Goal: Communication & Community: Answer question/provide support

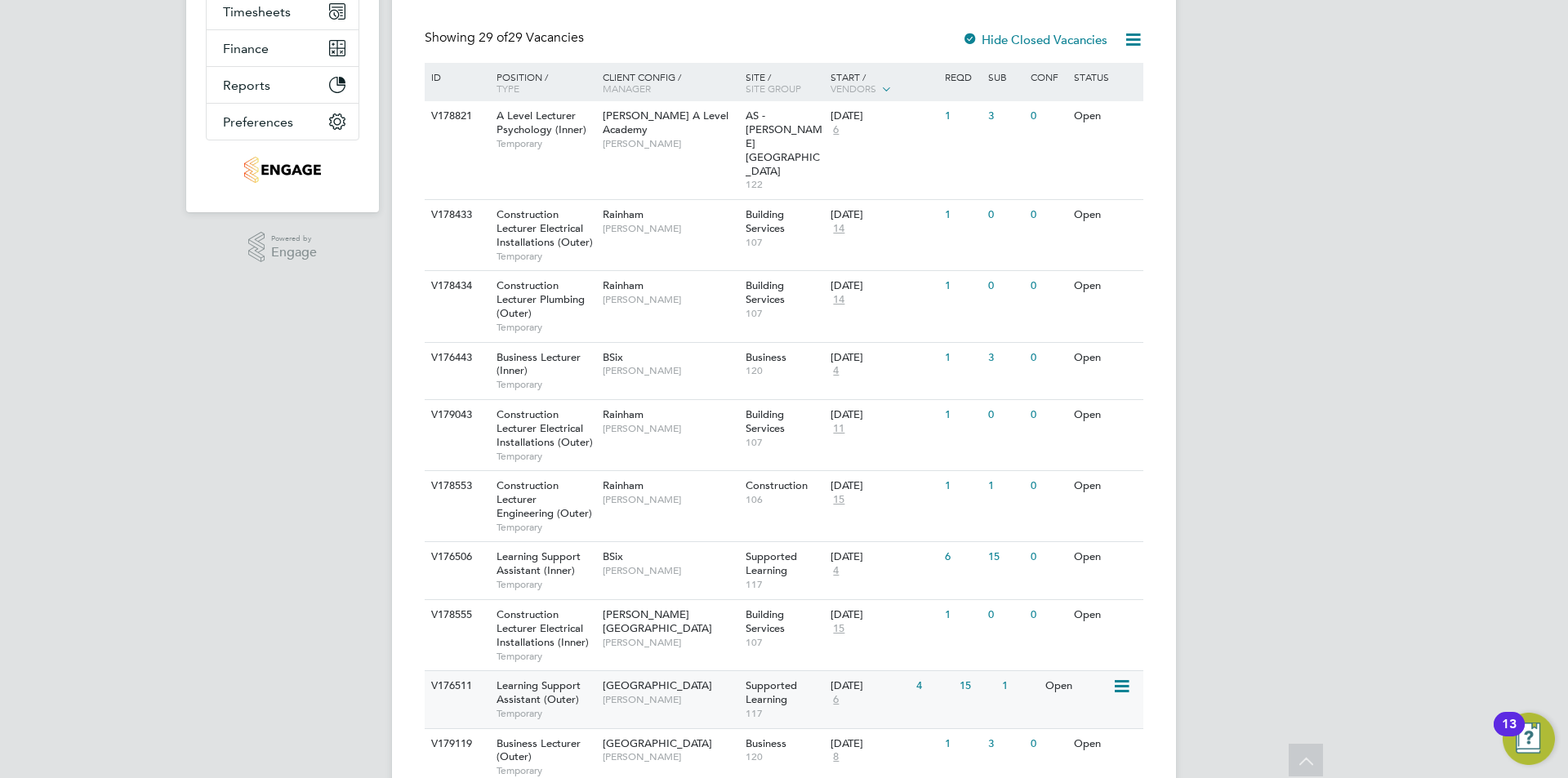
scroll to position [408, 0]
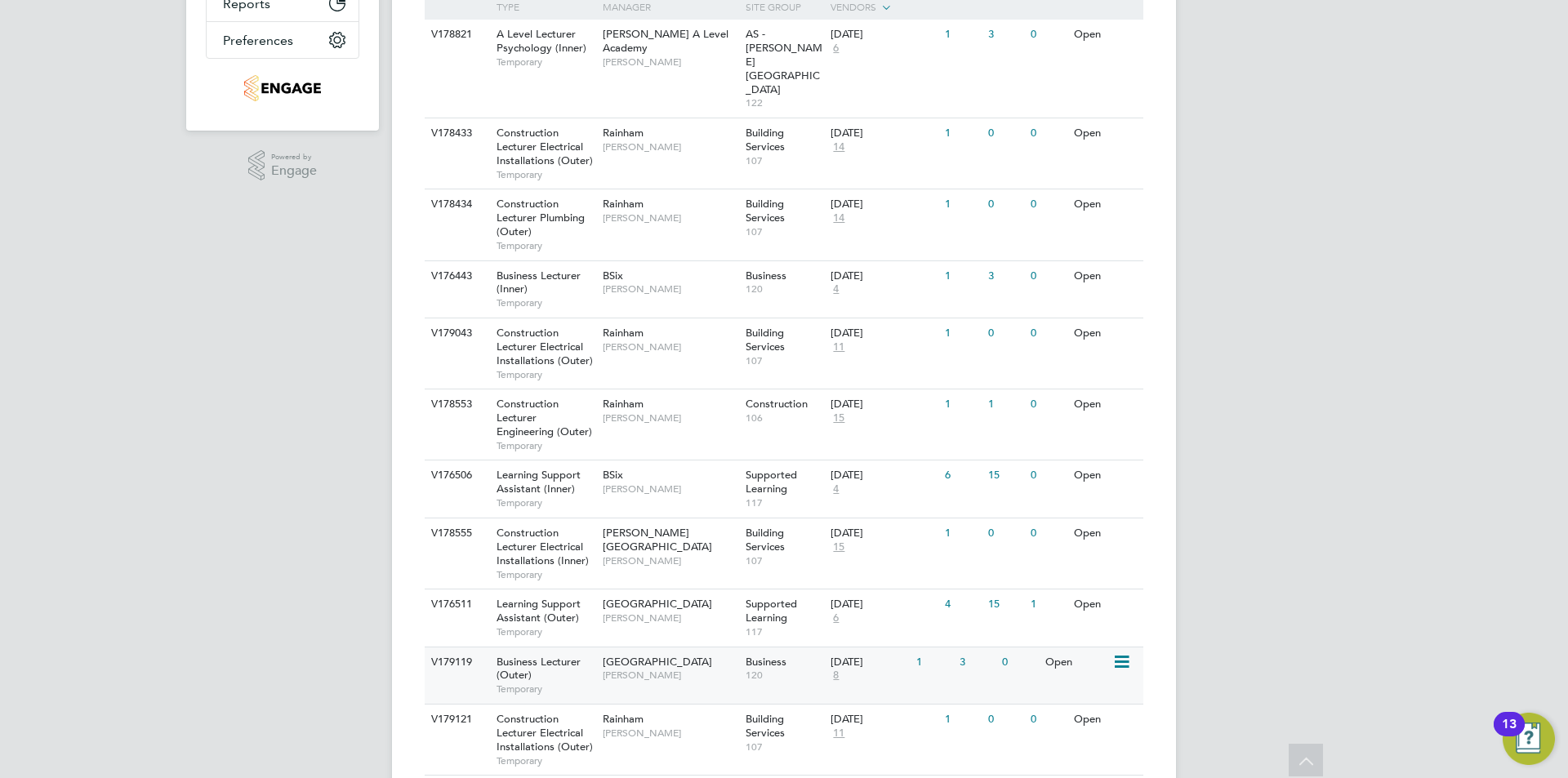
click at [662, 654] on span "Havering Sixth Form Campus" at bounding box center [658, 661] width 109 height 14
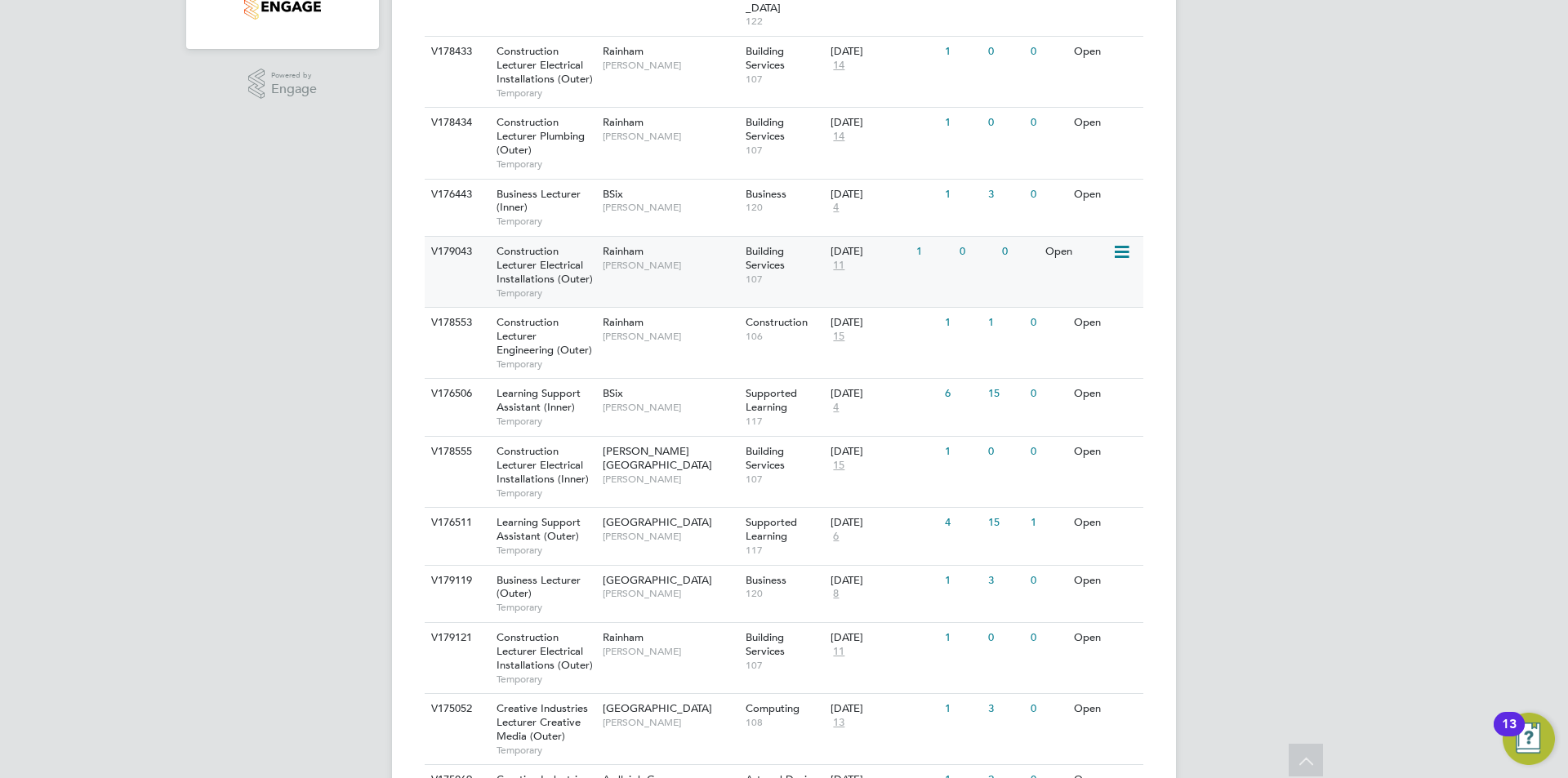
scroll to position [571, 0]
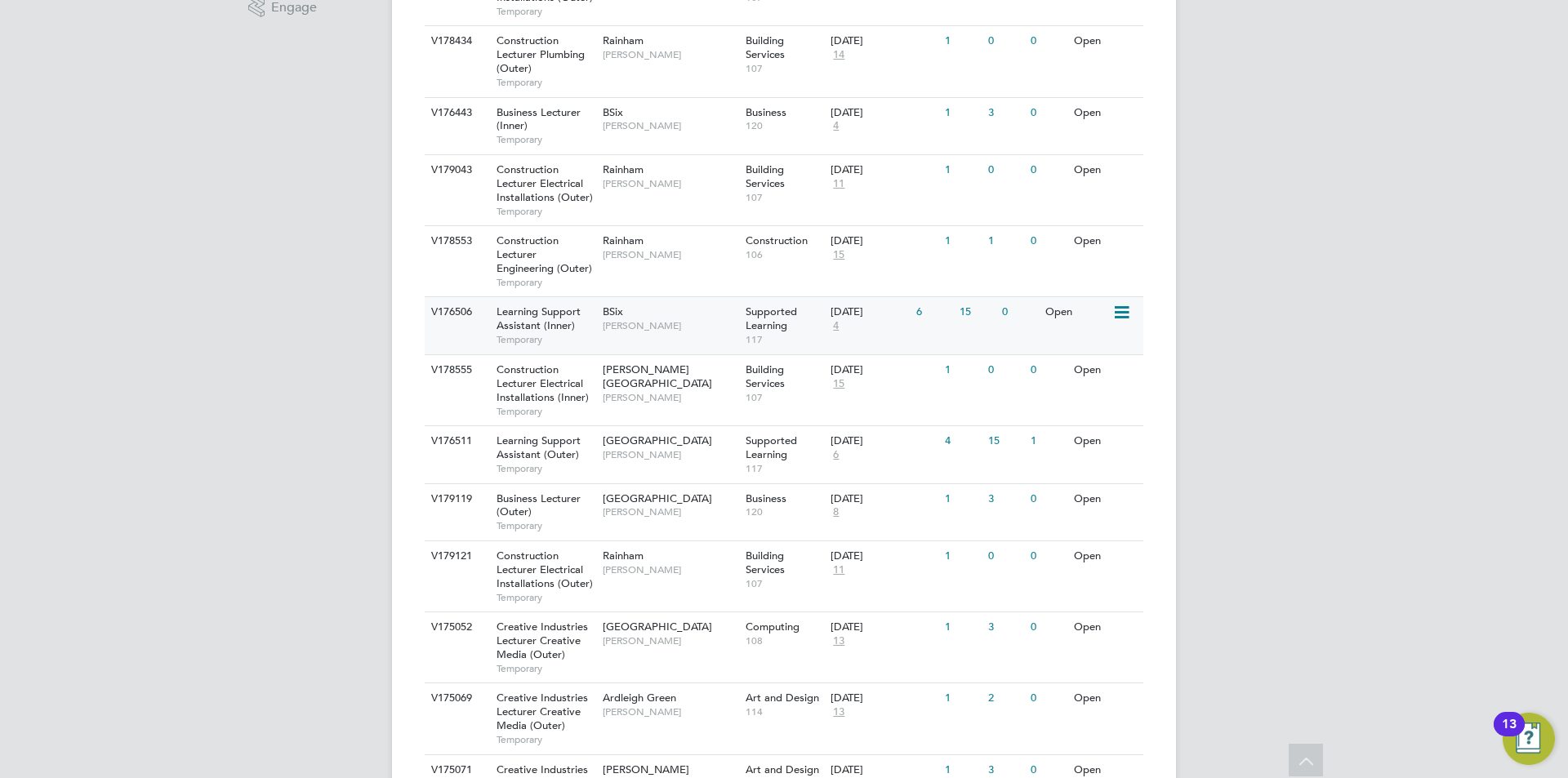
click at [649, 319] on span "Rachel Johnson" at bounding box center [670, 325] width 135 height 13
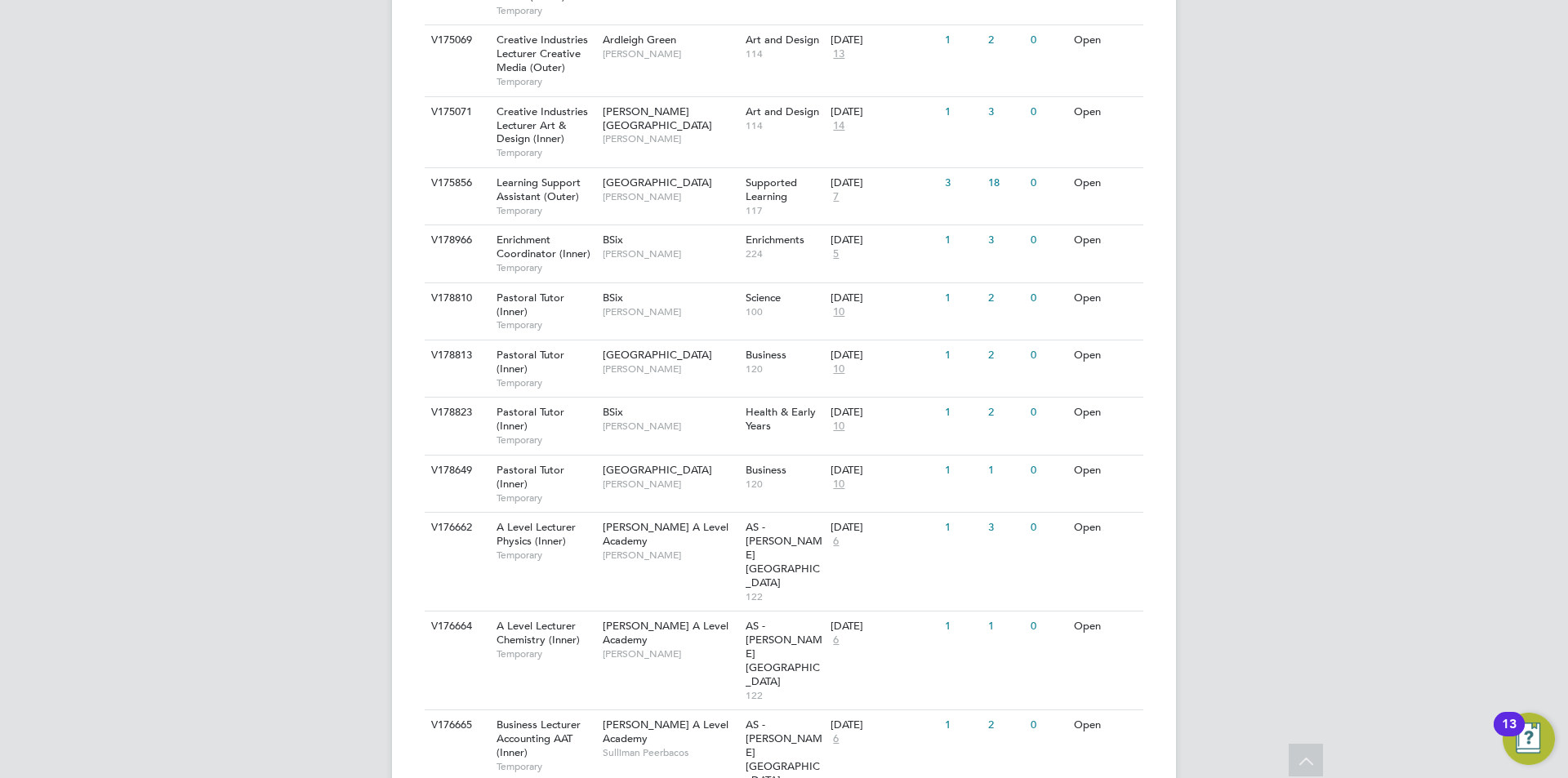
scroll to position [1238, 0]
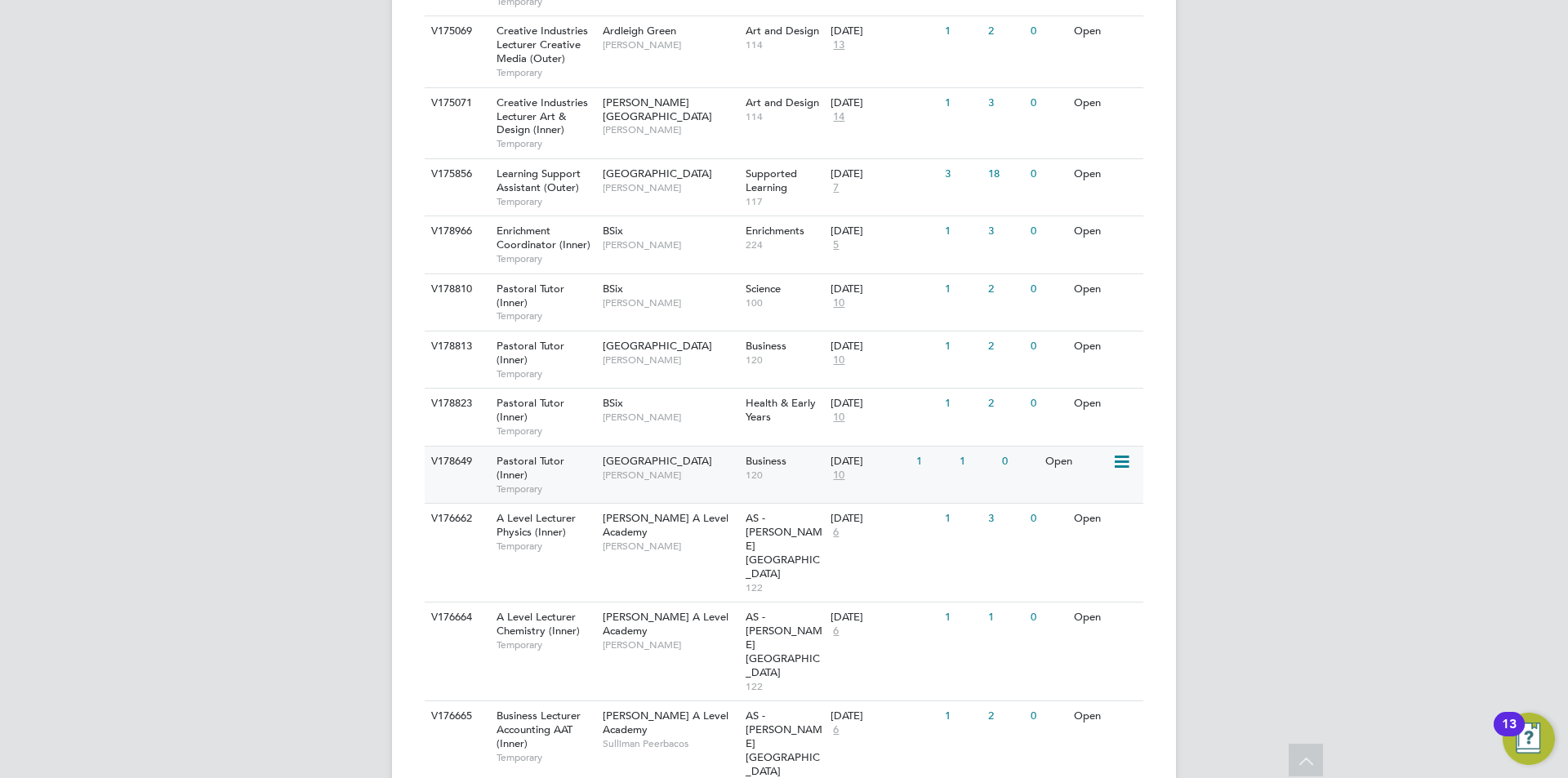
click at [664, 447] on div "Tower Hamlets Campus Emma Wood" at bounding box center [670, 468] width 142 height 42
click at [709, 296] on span "[PERSON_NAME]" at bounding box center [670, 303] width 135 height 13
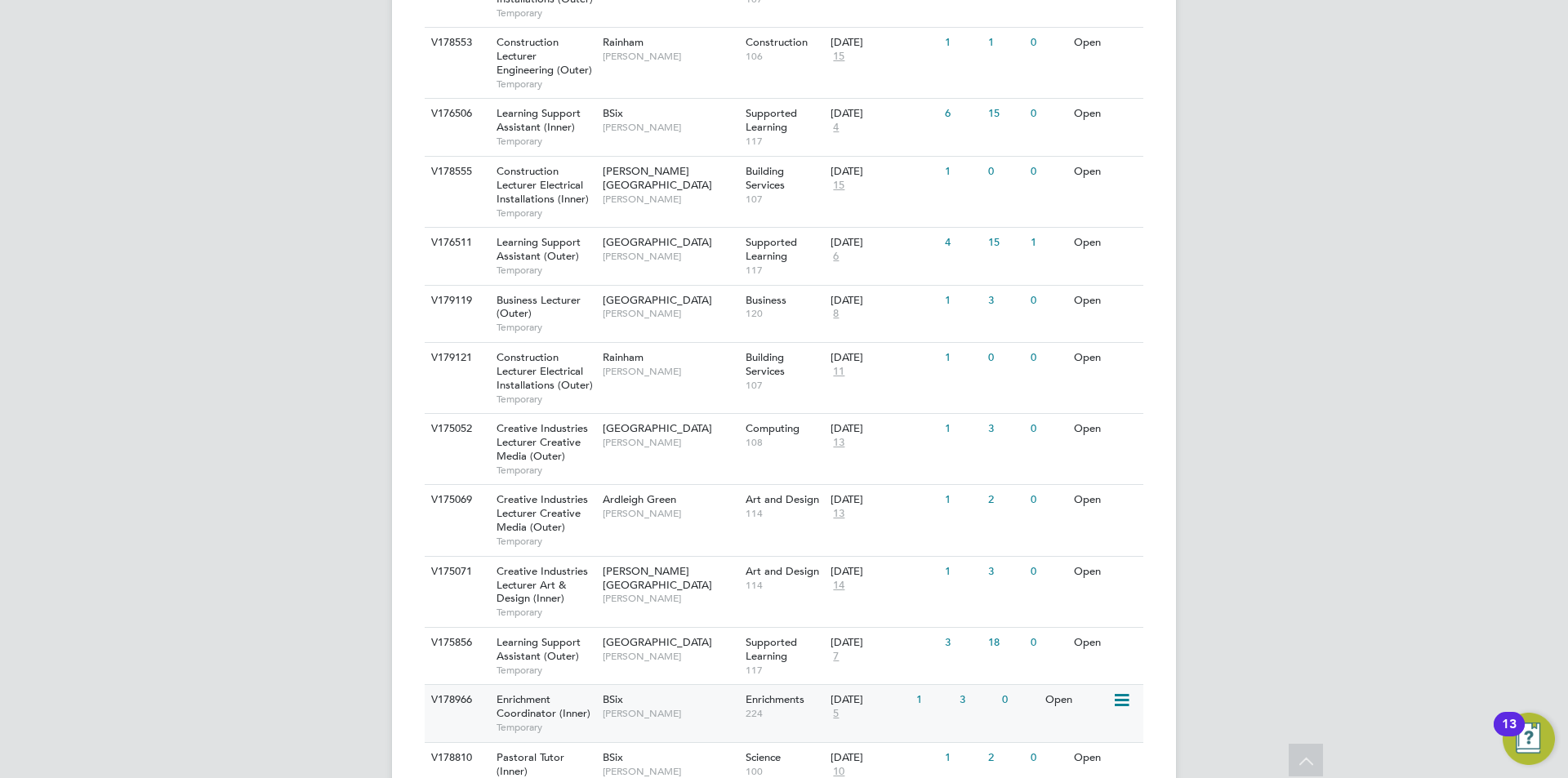
scroll to position [781, 0]
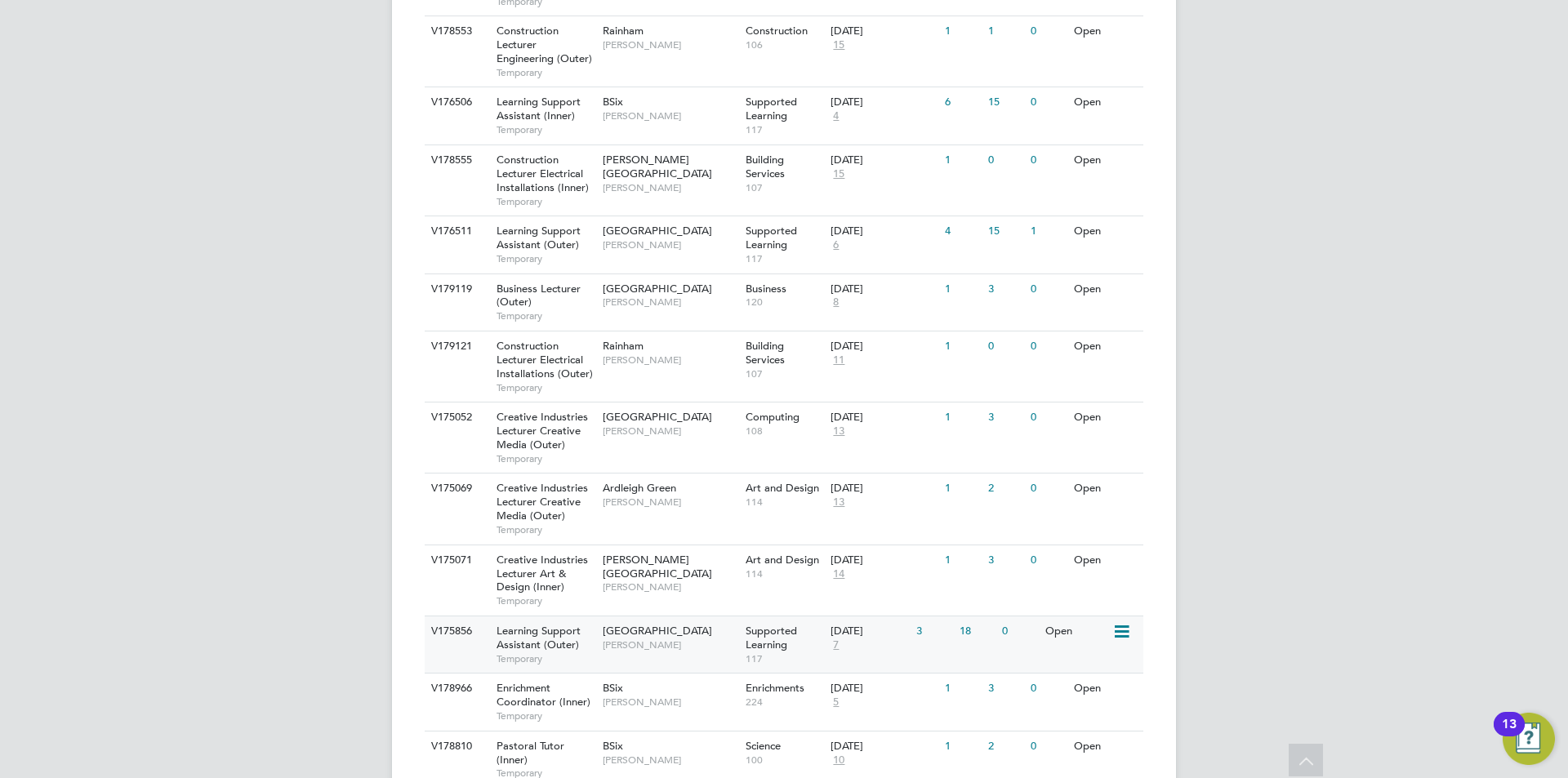
click at [875, 617] on div "01 Sep 2025 7" at bounding box center [869, 638] width 86 height 44
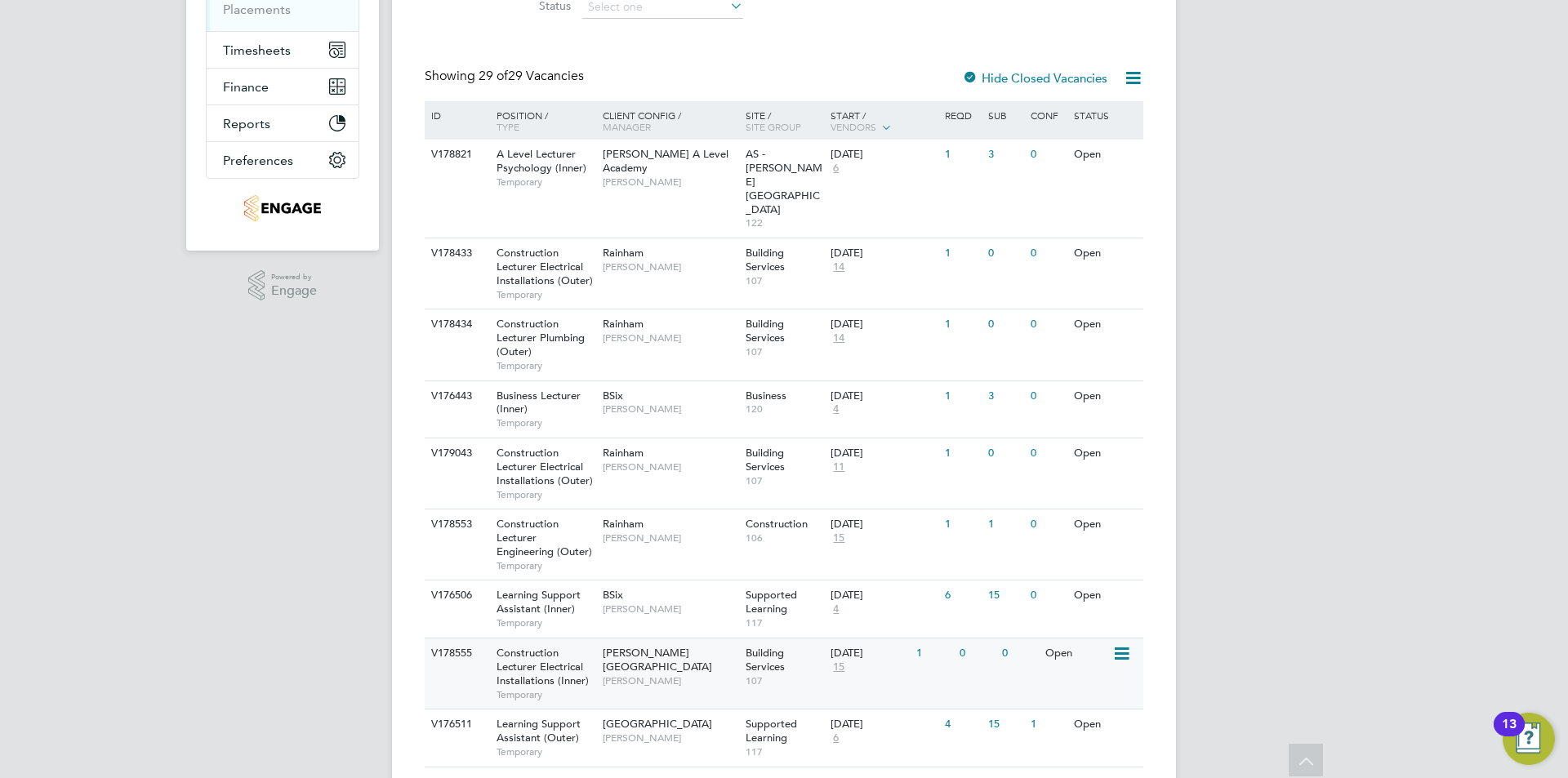
scroll to position [370, 0]
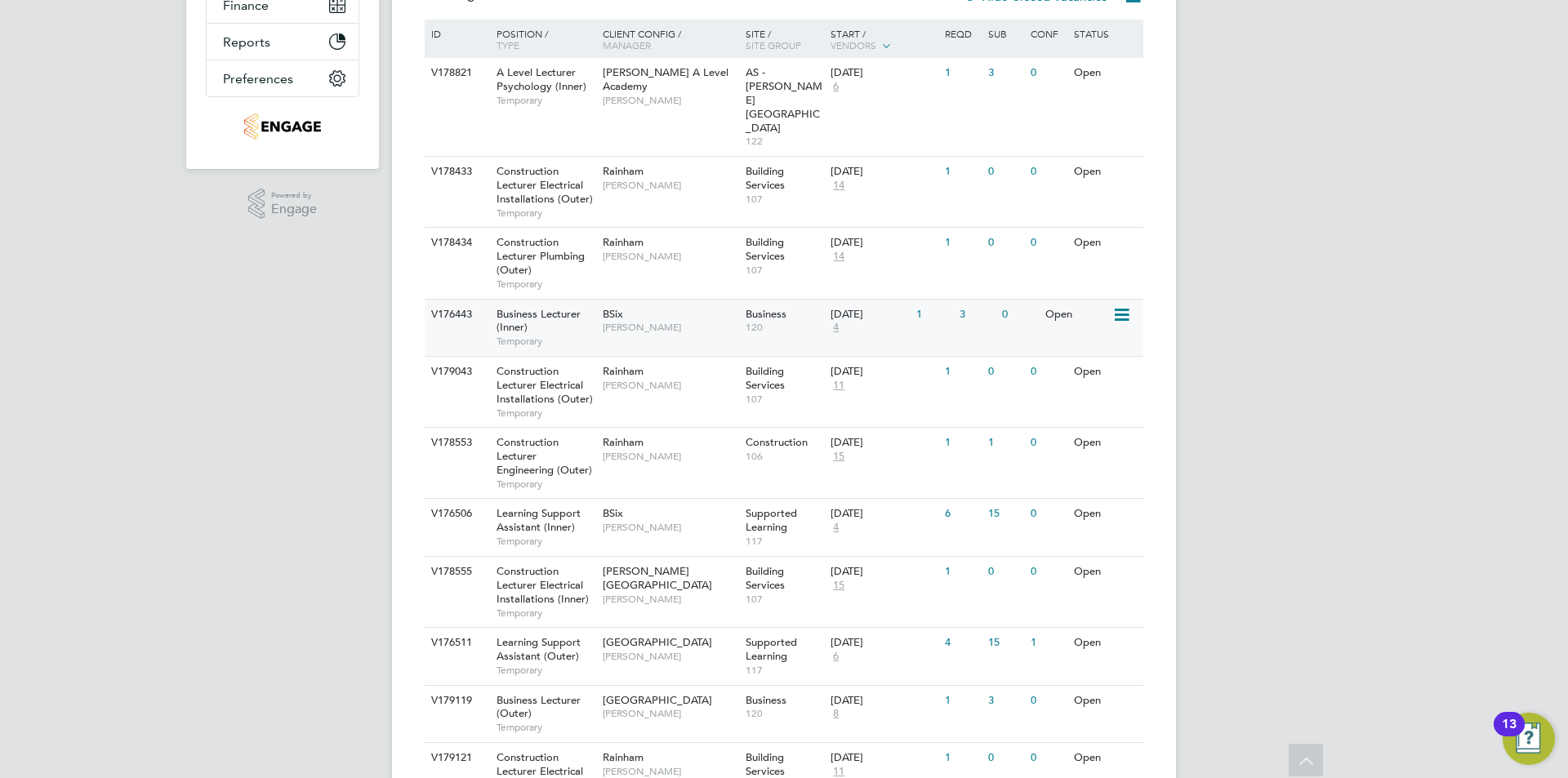
click at [714, 321] on span "Aaron Carr" at bounding box center [670, 327] width 135 height 13
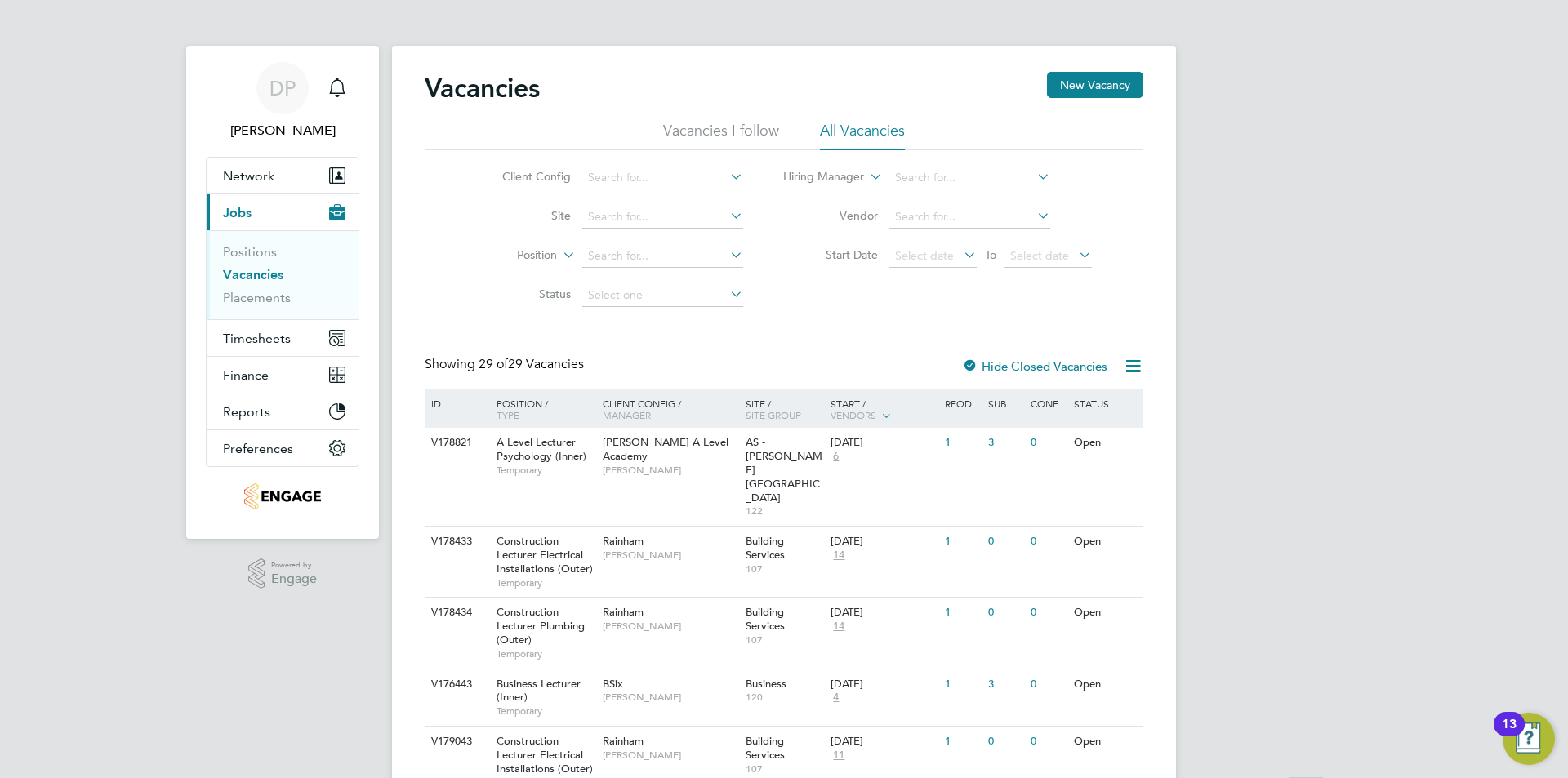
scroll to position [245, 0]
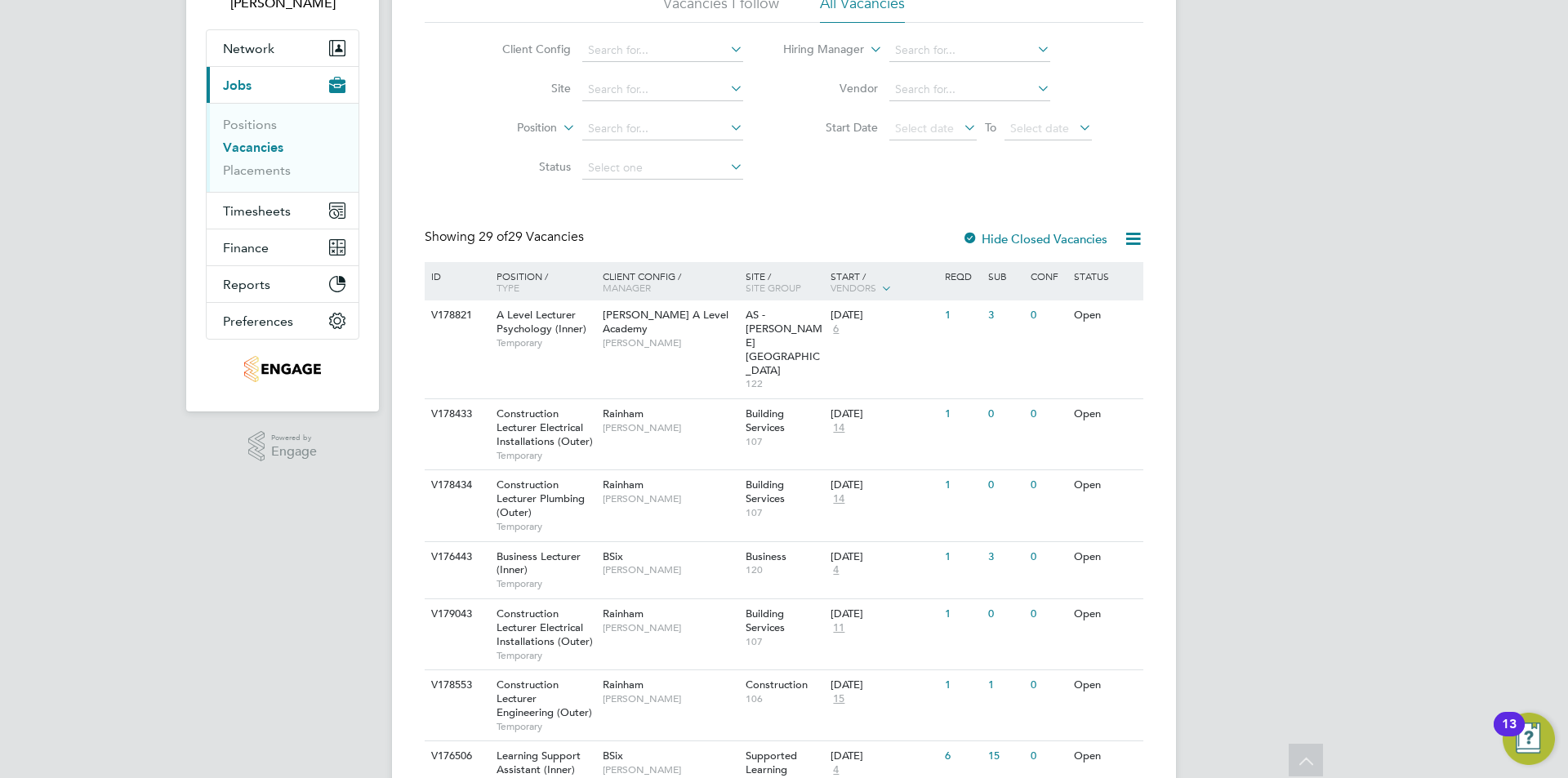
scroll to position [0, 0]
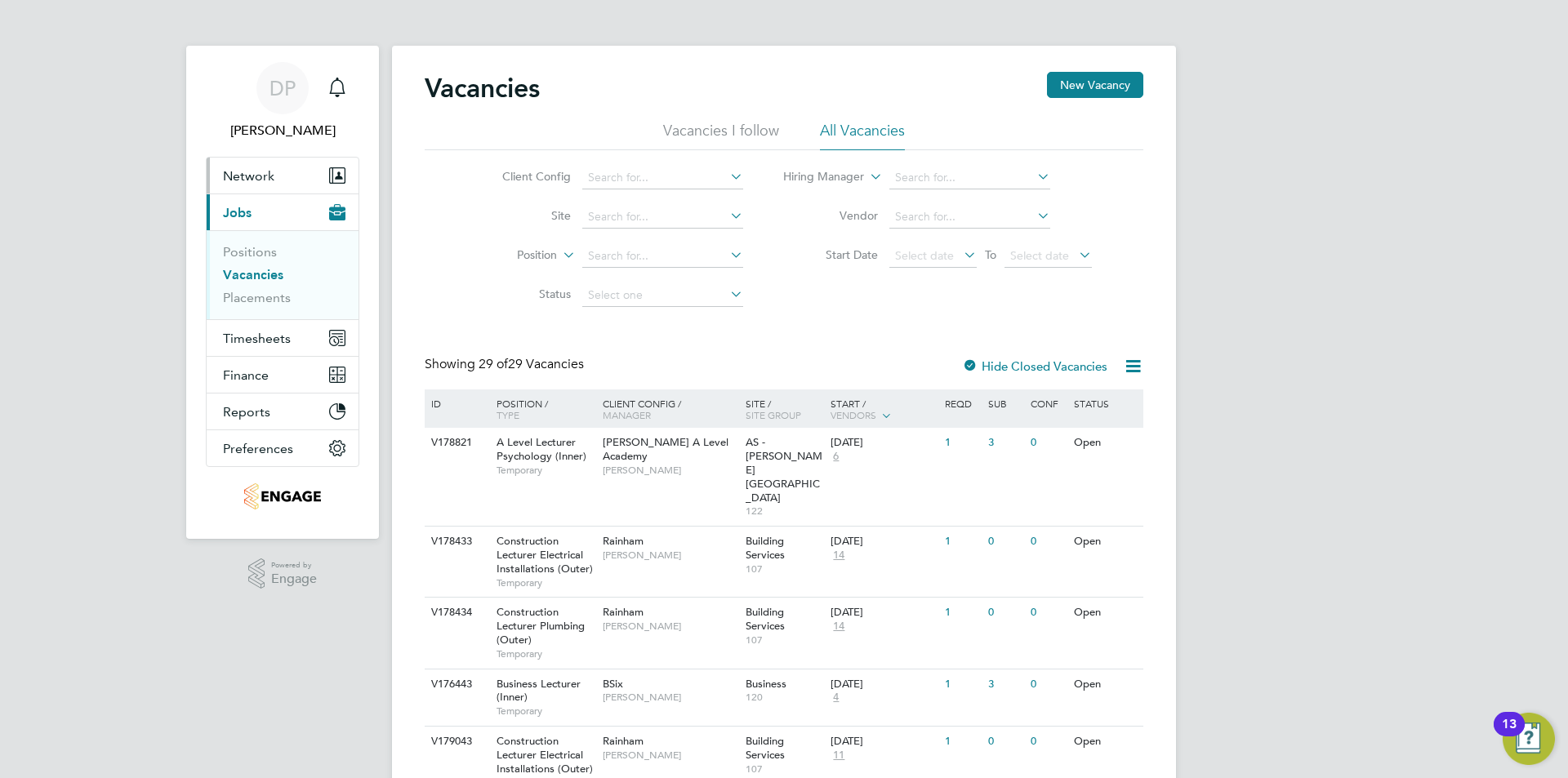
drag, startPoint x: 254, startPoint y: 174, endPoint x: 275, endPoint y: 243, distance: 72.1
click at [253, 174] on span "Network" at bounding box center [248, 175] width 52 height 15
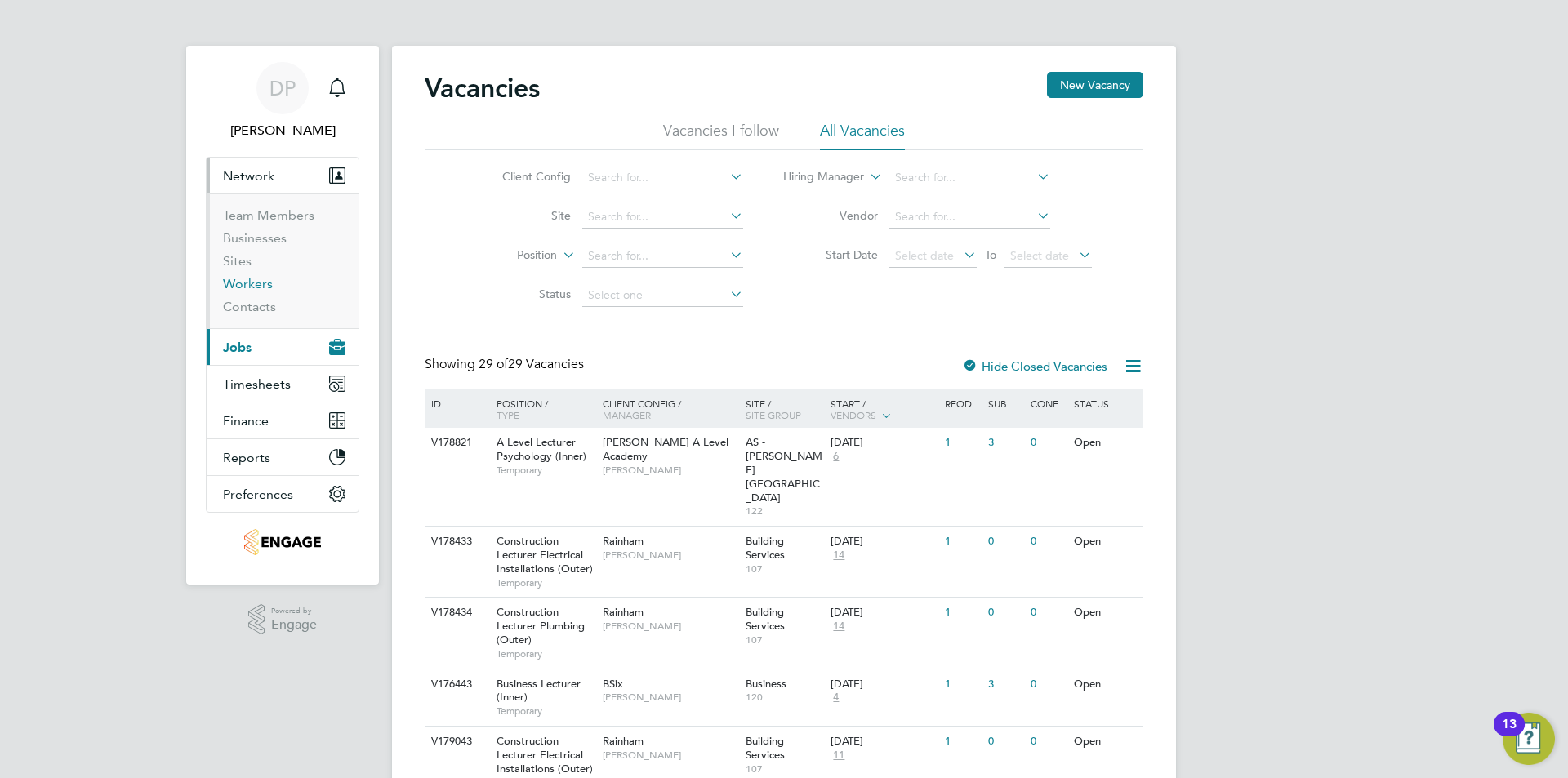
click at [255, 285] on link "Workers" at bounding box center [247, 284] width 50 height 15
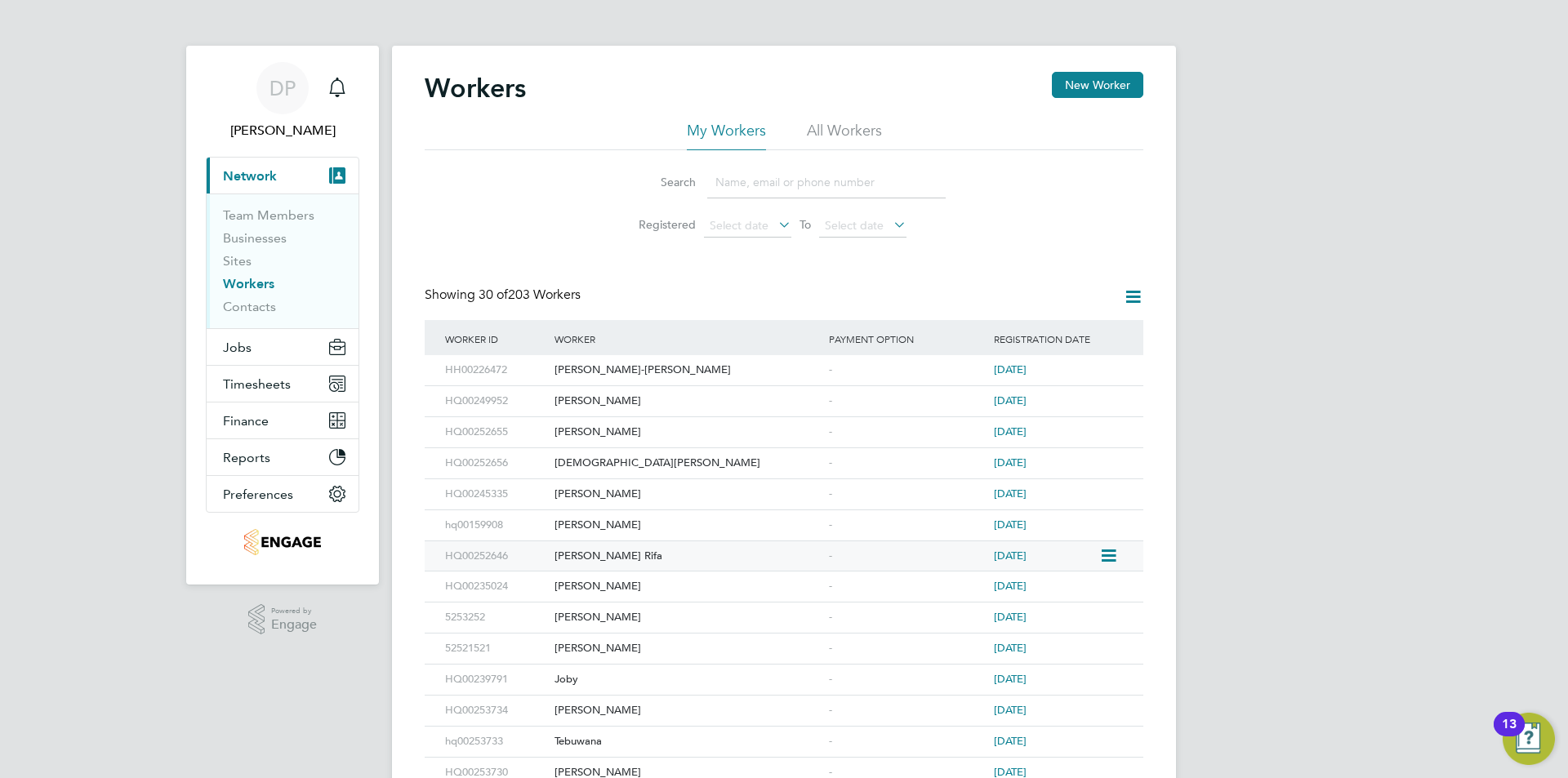
scroll to position [82, 0]
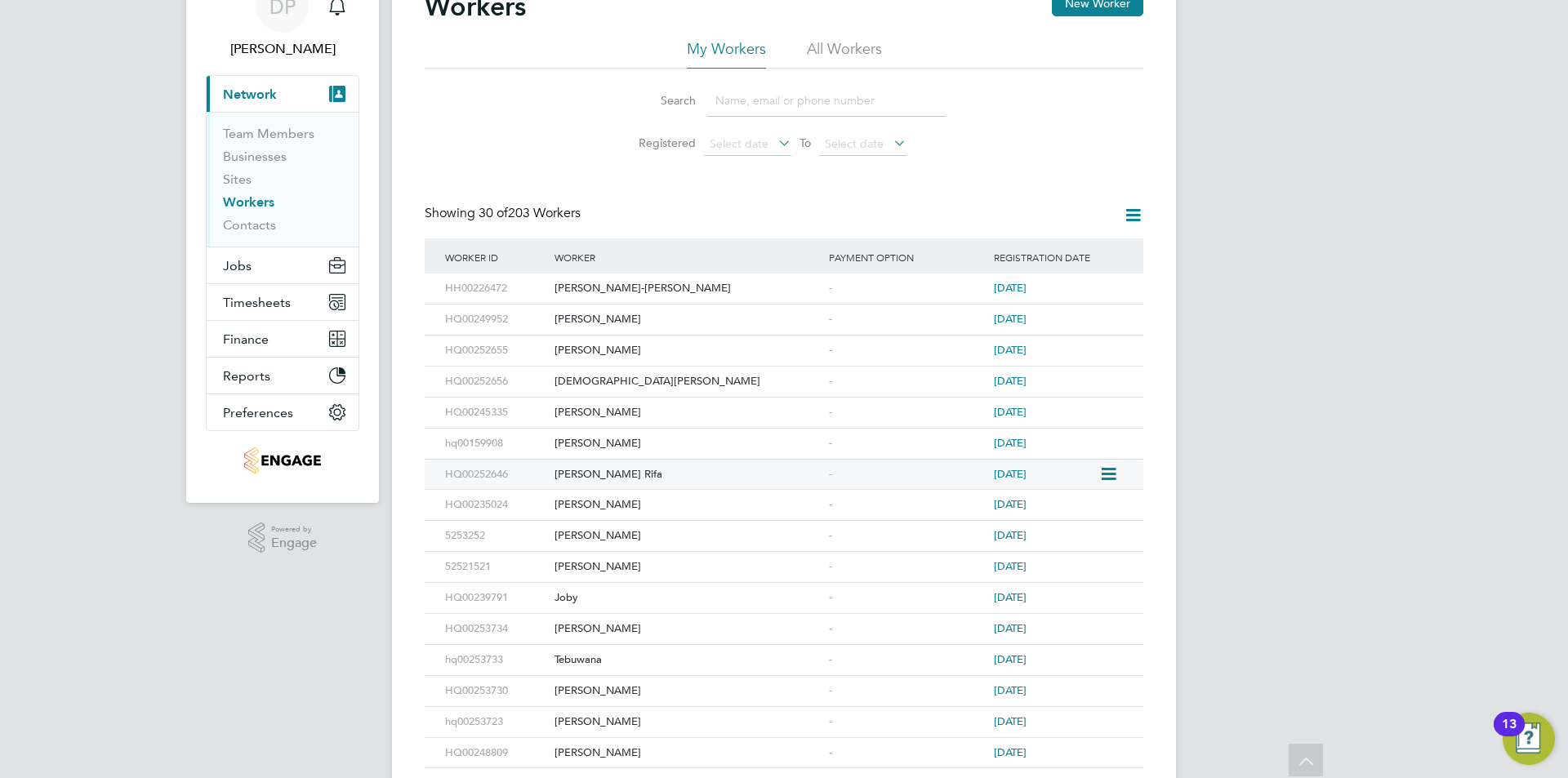
click at [642, 474] on div "Nuzhat Rifa" at bounding box center [687, 474] width 275 height 30
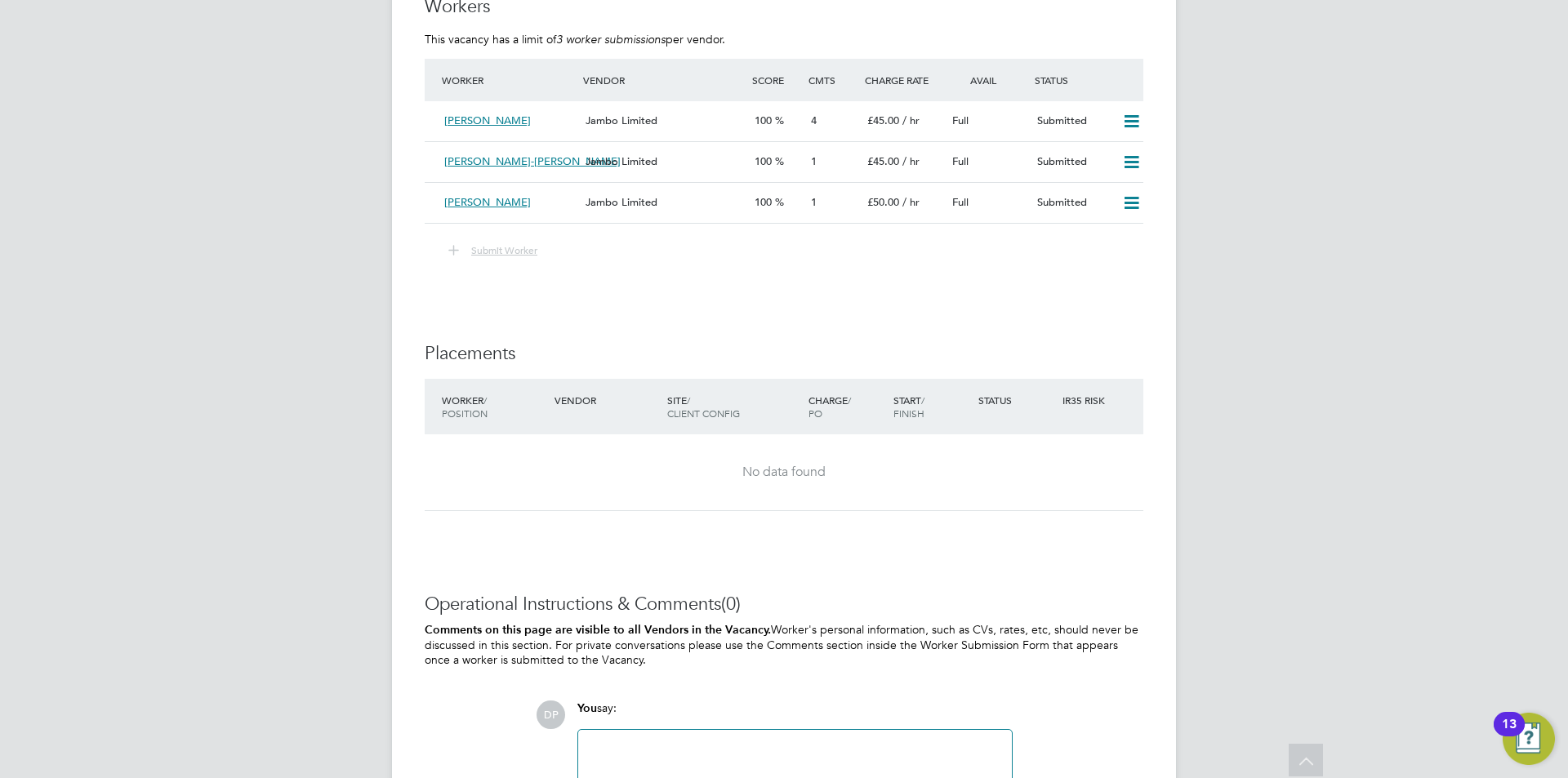
scroll to position [2407, 0]
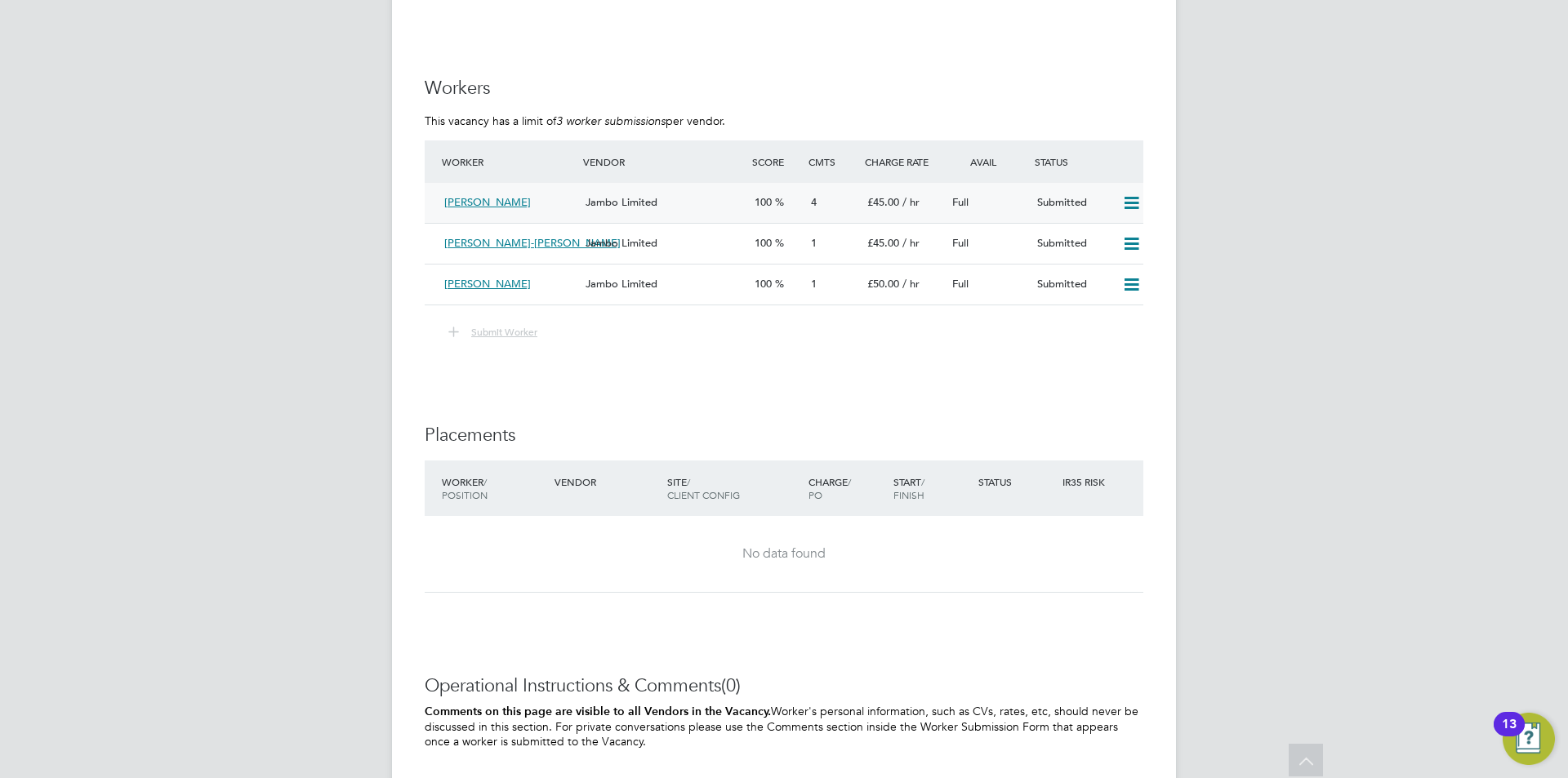
click at [522, 191] on div "Anjay Gaur" at bounding box center [509, 203] width 142 height 27
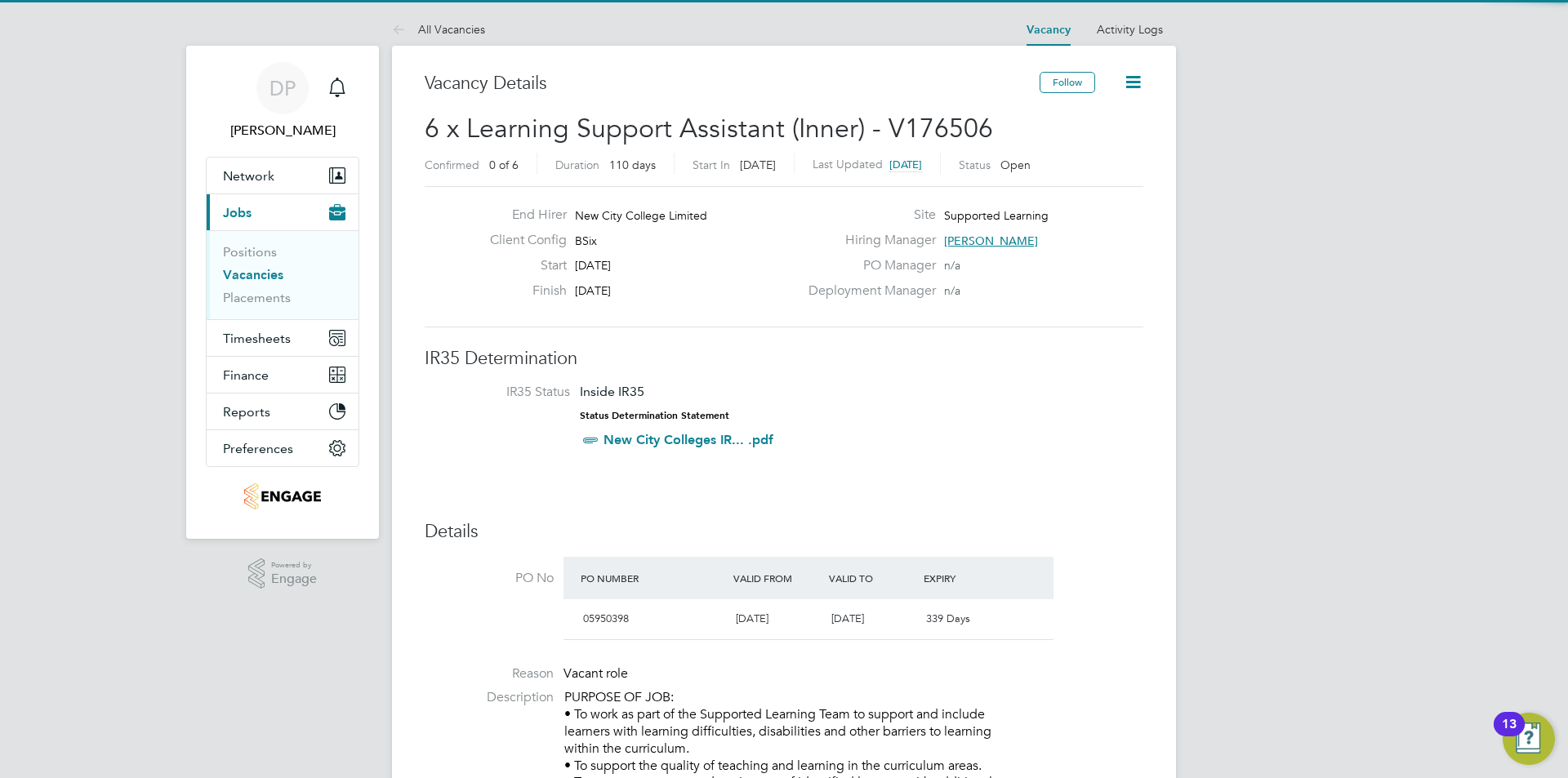
click at [843, 421] on li "IR35 Status Inside IR35 Status Determination Statement New City Colleges IR... …" at bounding box center [783, 419] width 686 height 71
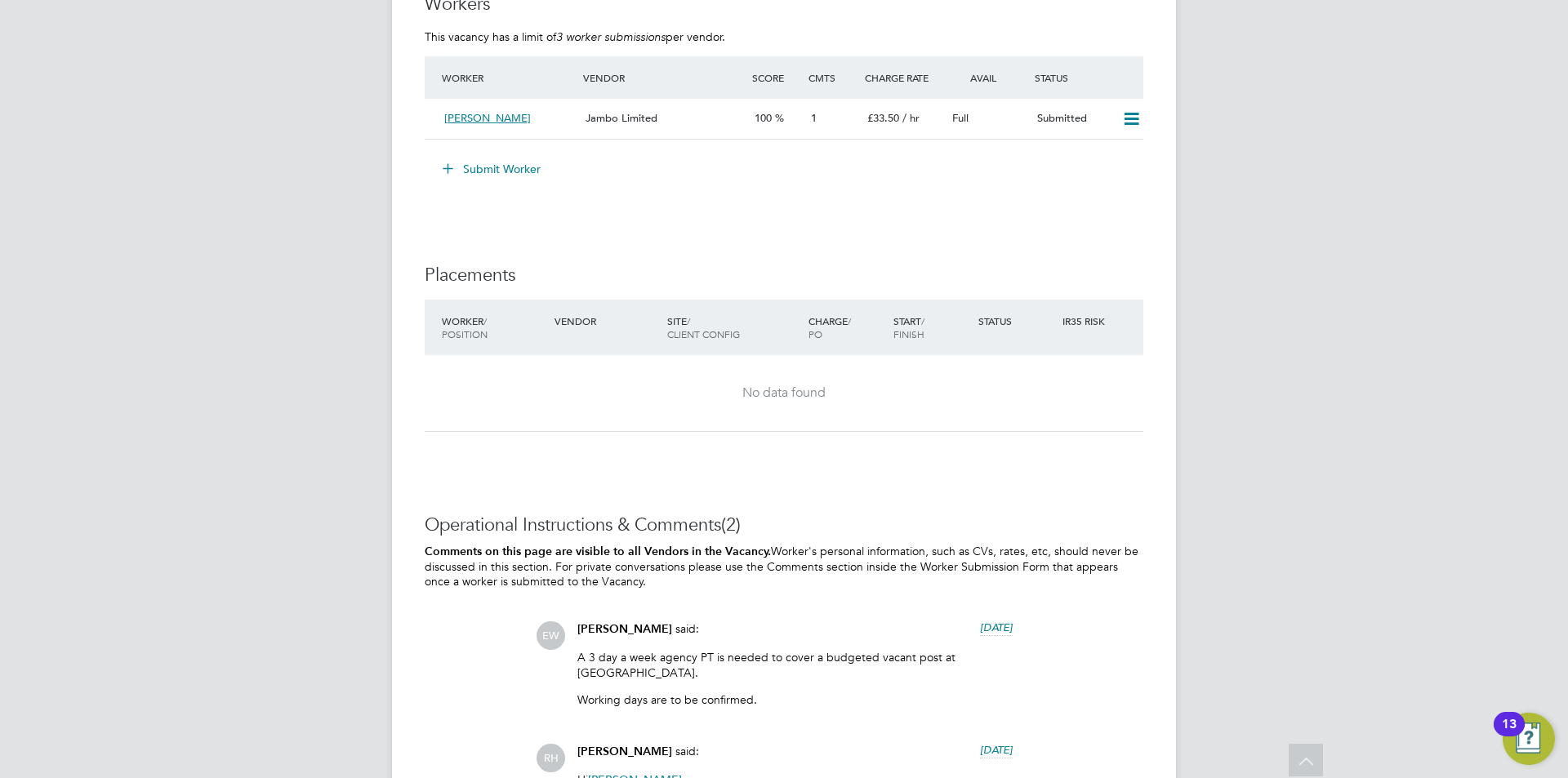
scroll to position [3260, 0]
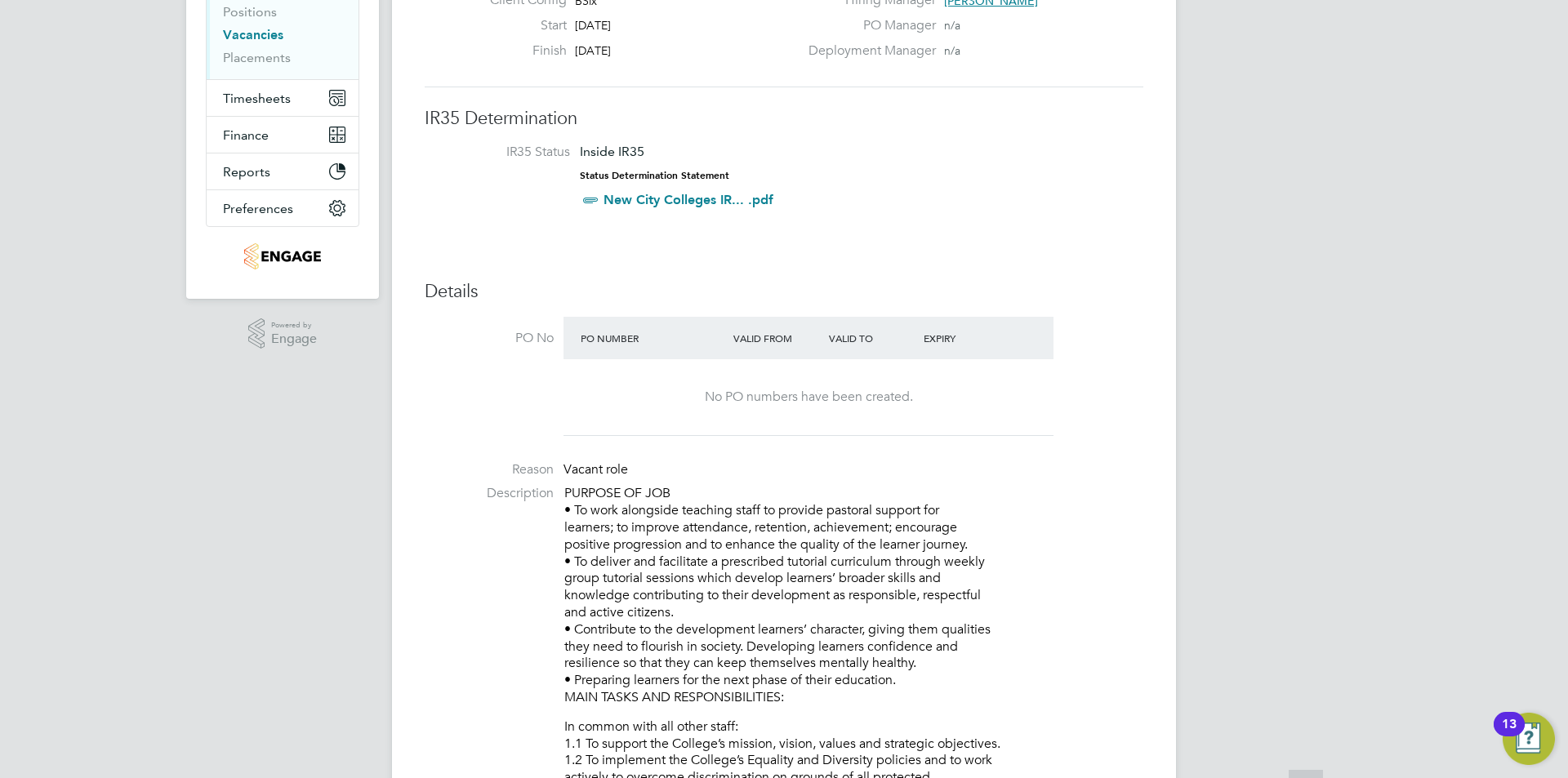
scroll to position [350, 0]
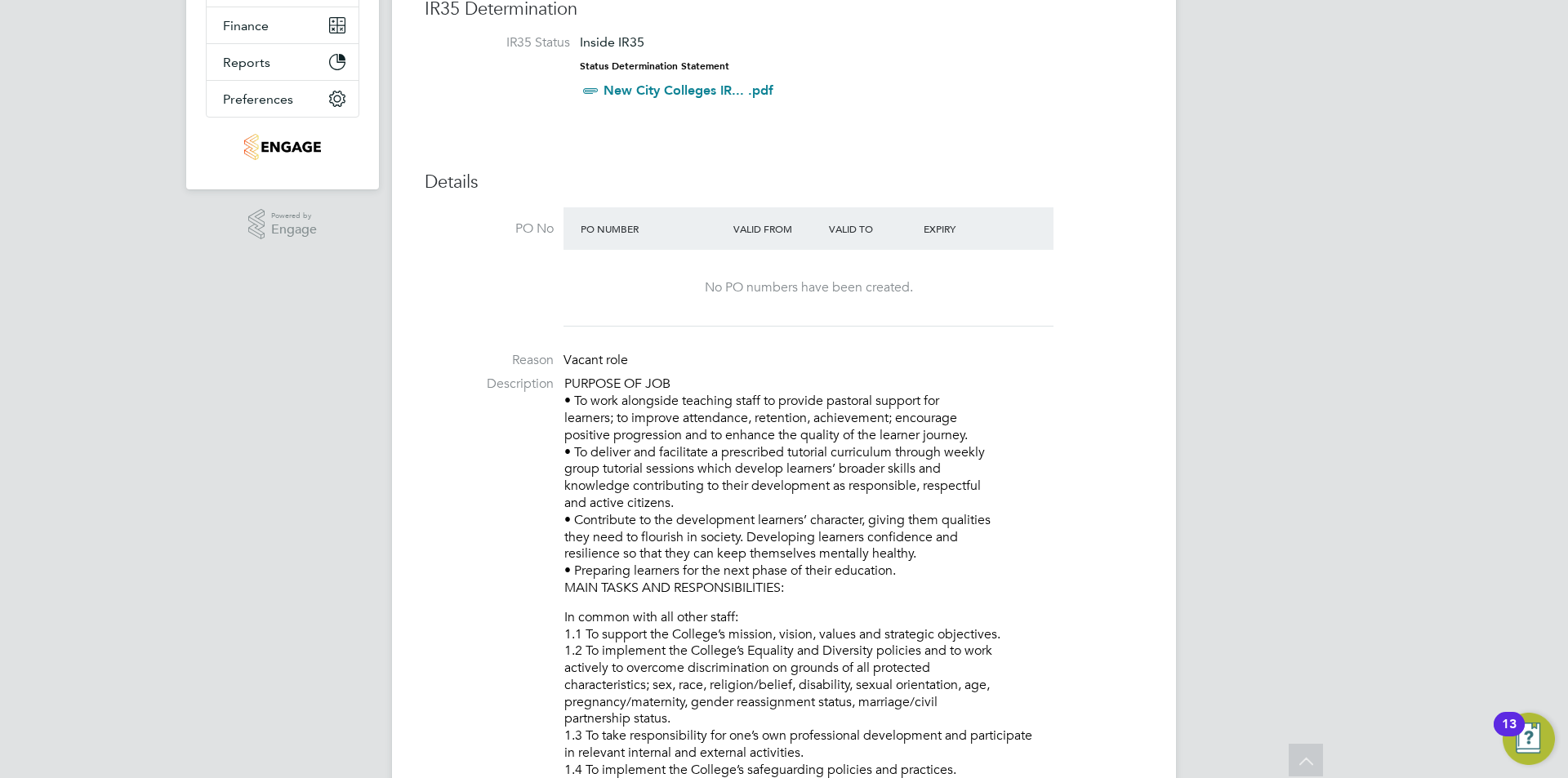
drag, startPoint x: 991, startPoint y: 502, endPoint x: 842, endPoint y: 538, distance: 153.3
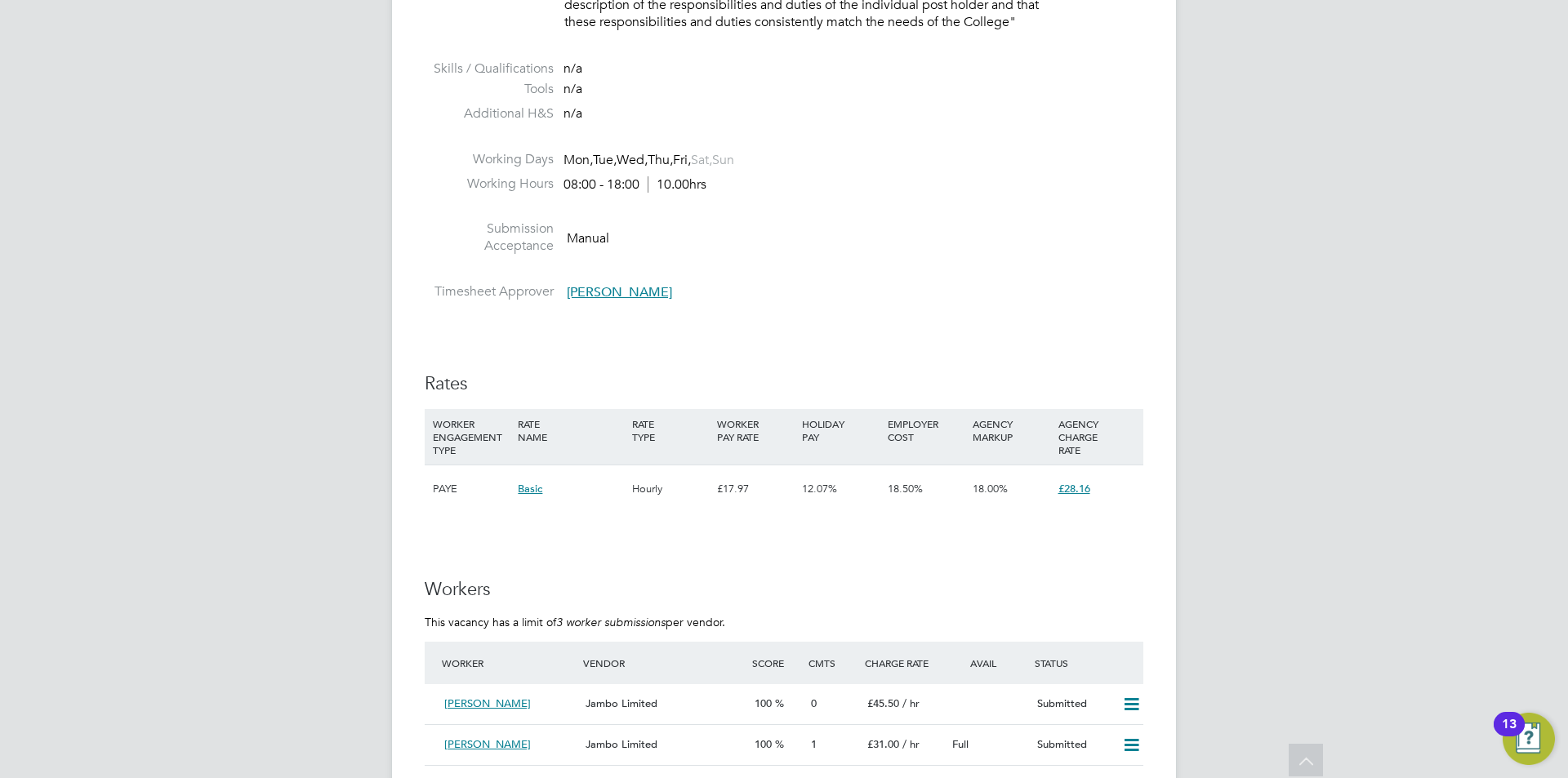
scroll to position [2579, 0]
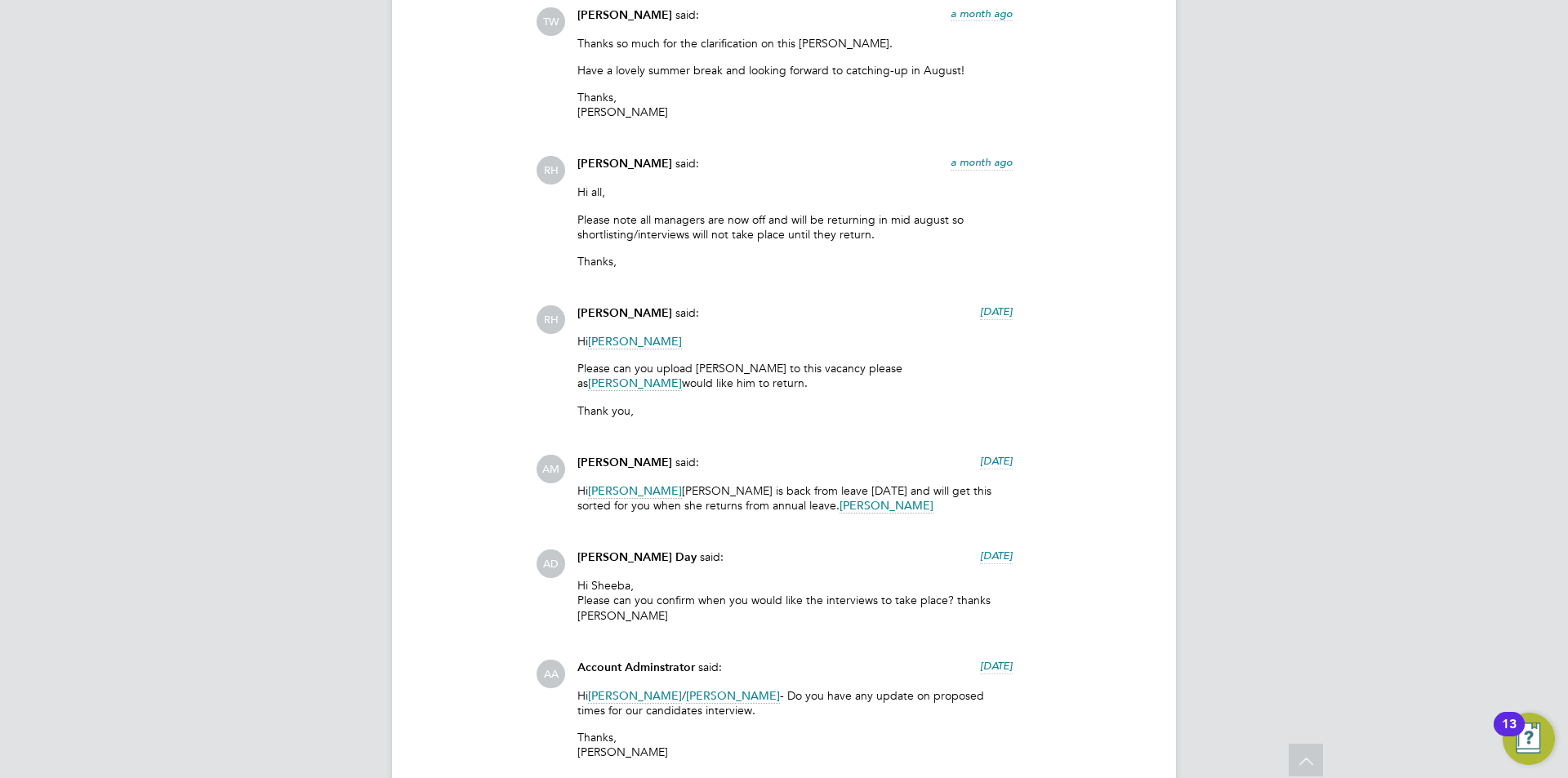
click at [687, 361] on p "Please can you upload Nana Oduro to this vacancy please as Sheeba Kurian would …" at bounding box center [794, 375] width 435 height 29
click at [631, 364] on p "Please can you upload Nana Oduro to this vacancy please as Sheeba Kurian would …" at bounding box center [794, 375] width 435 height 29
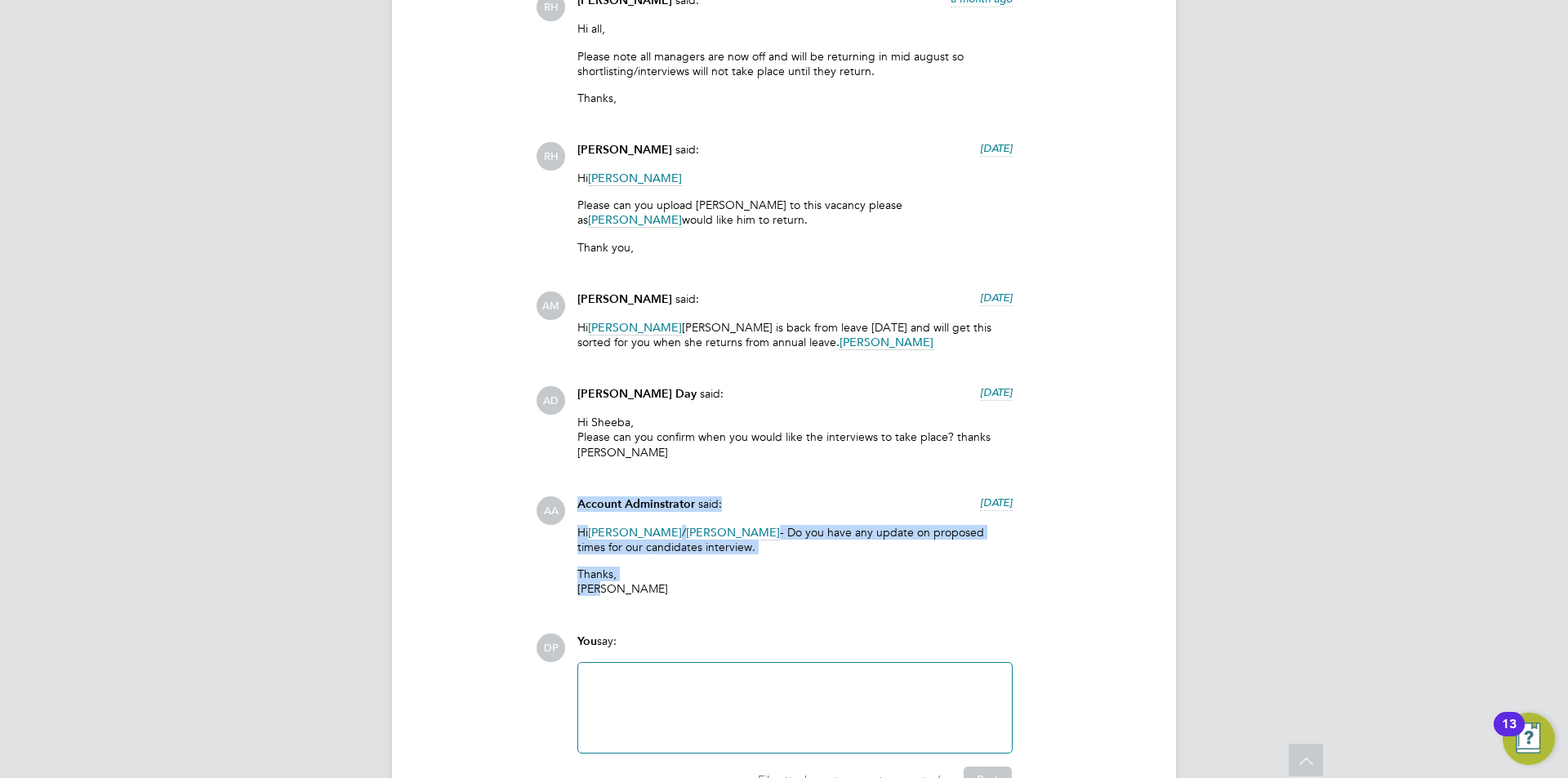
drag, startPoint x: 612, startPoint y: 586, endPoint x: 489, endPoint y: 498, distance: 151.2
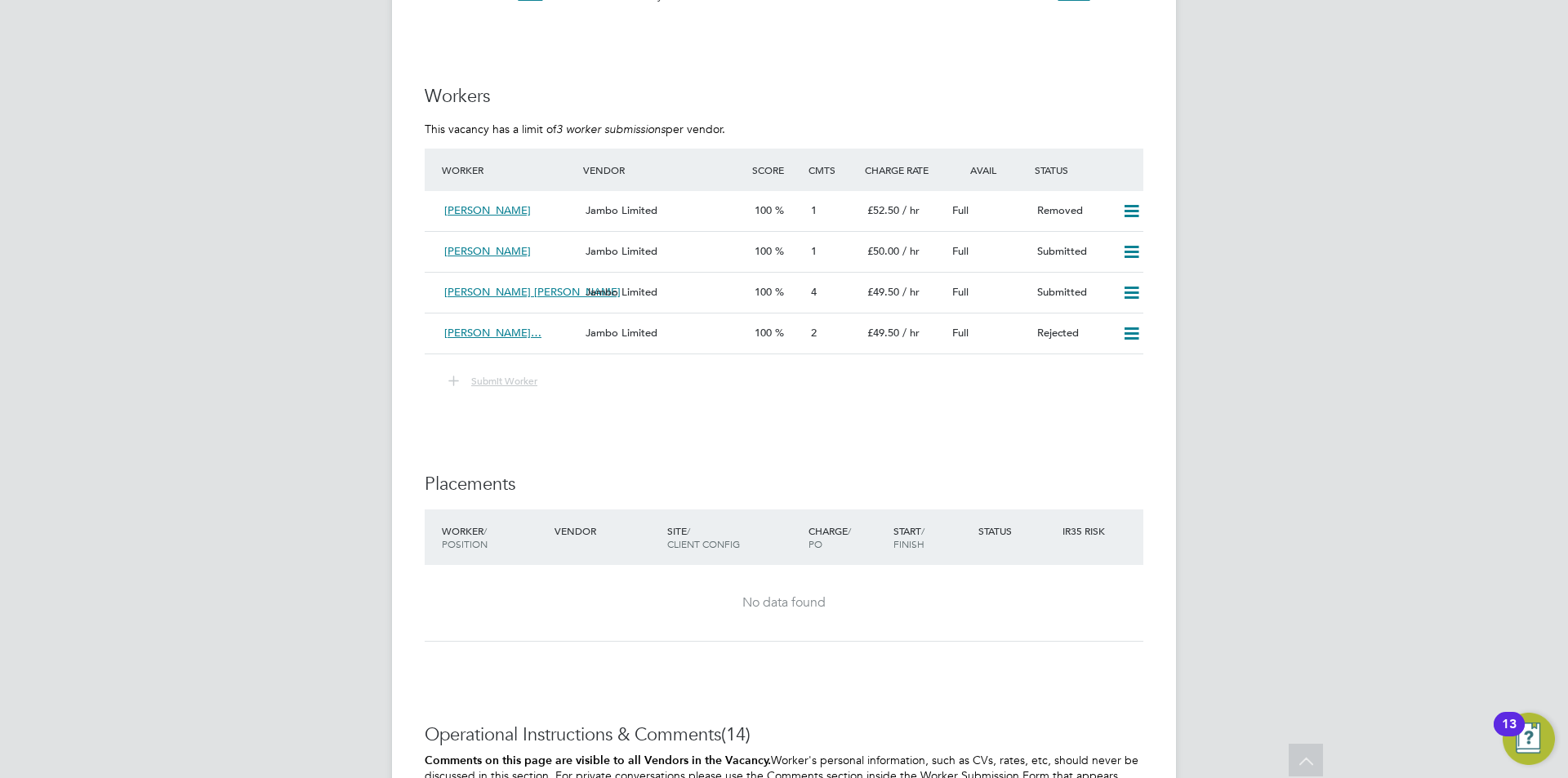
scroll to position [1859, 0]
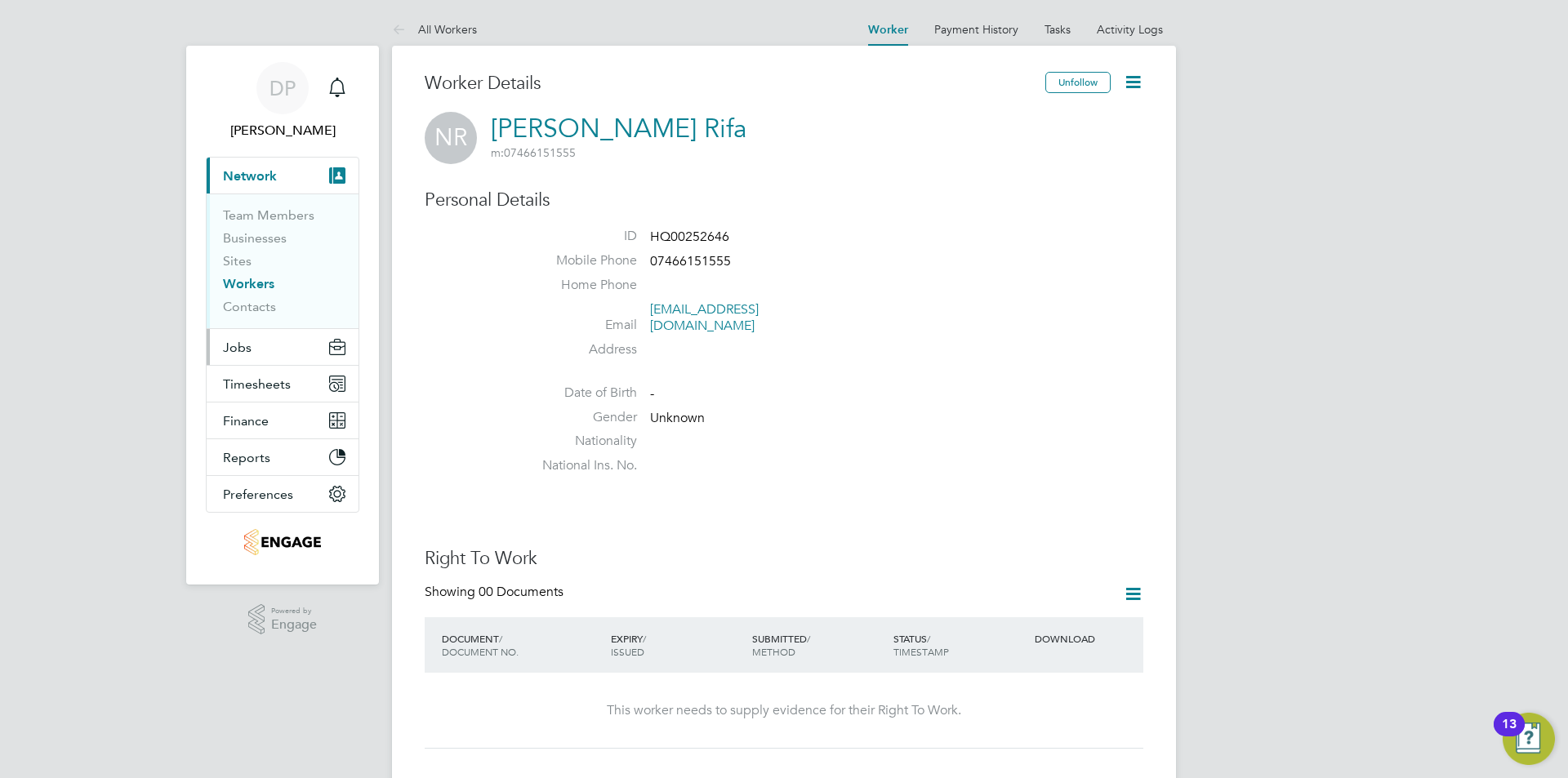
click at [259, 350] on button "Jobs" at bounding box center [282, 347] width 152 height 36
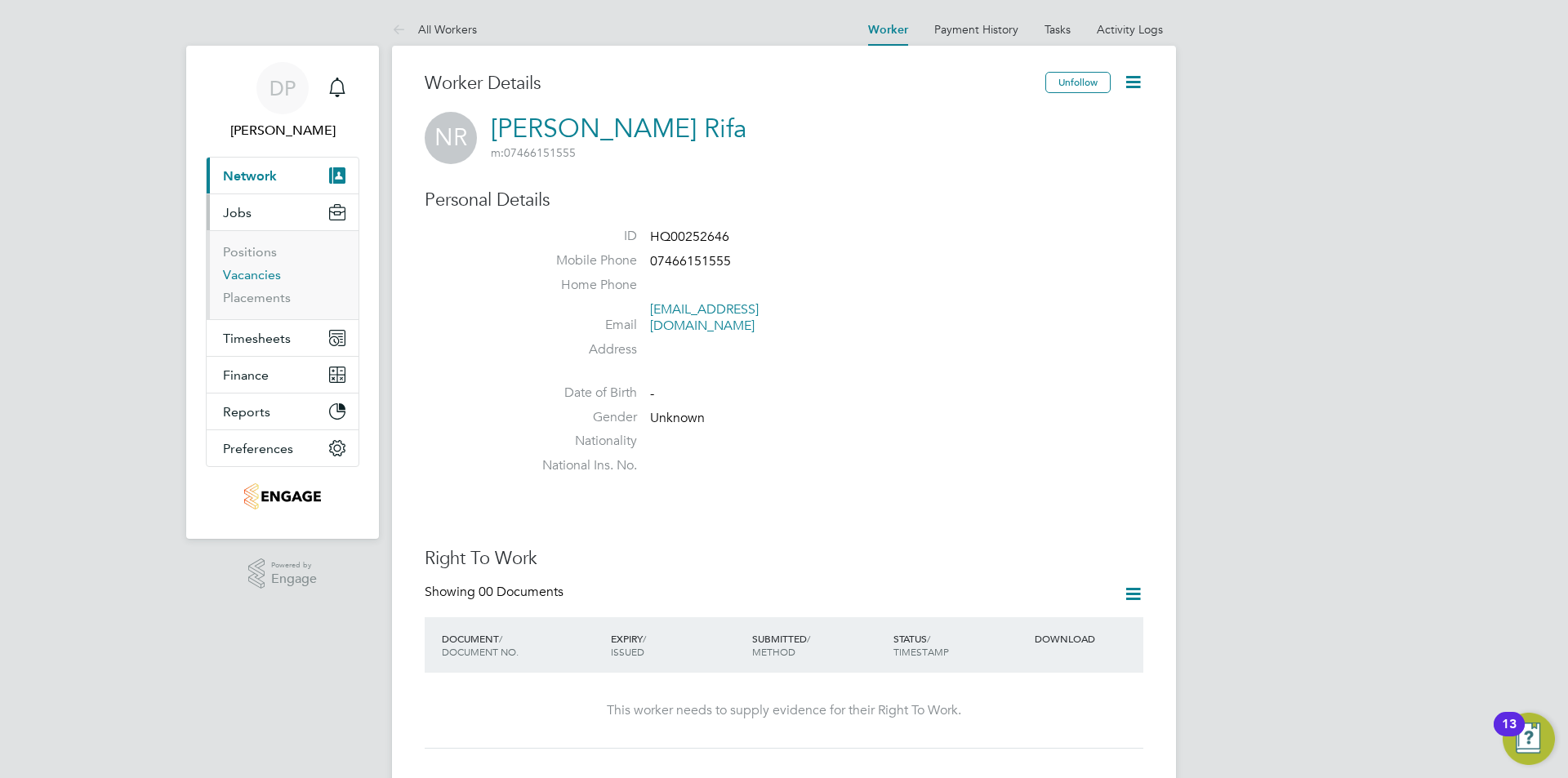
click at [260, 273] on link "Vacancies" at bounding box center [251, 274] width 58 height 15
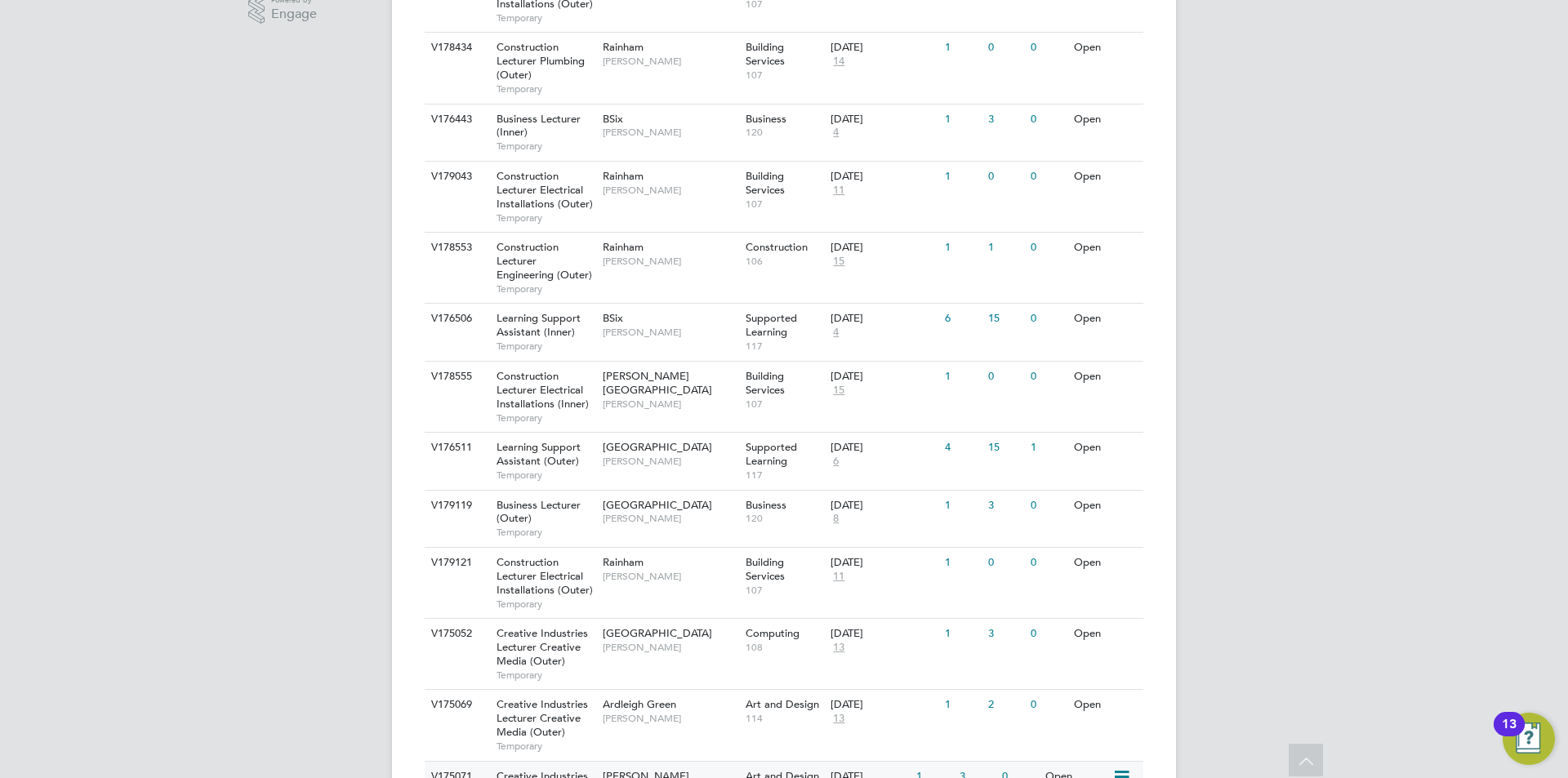
scroll to position [728, 0]
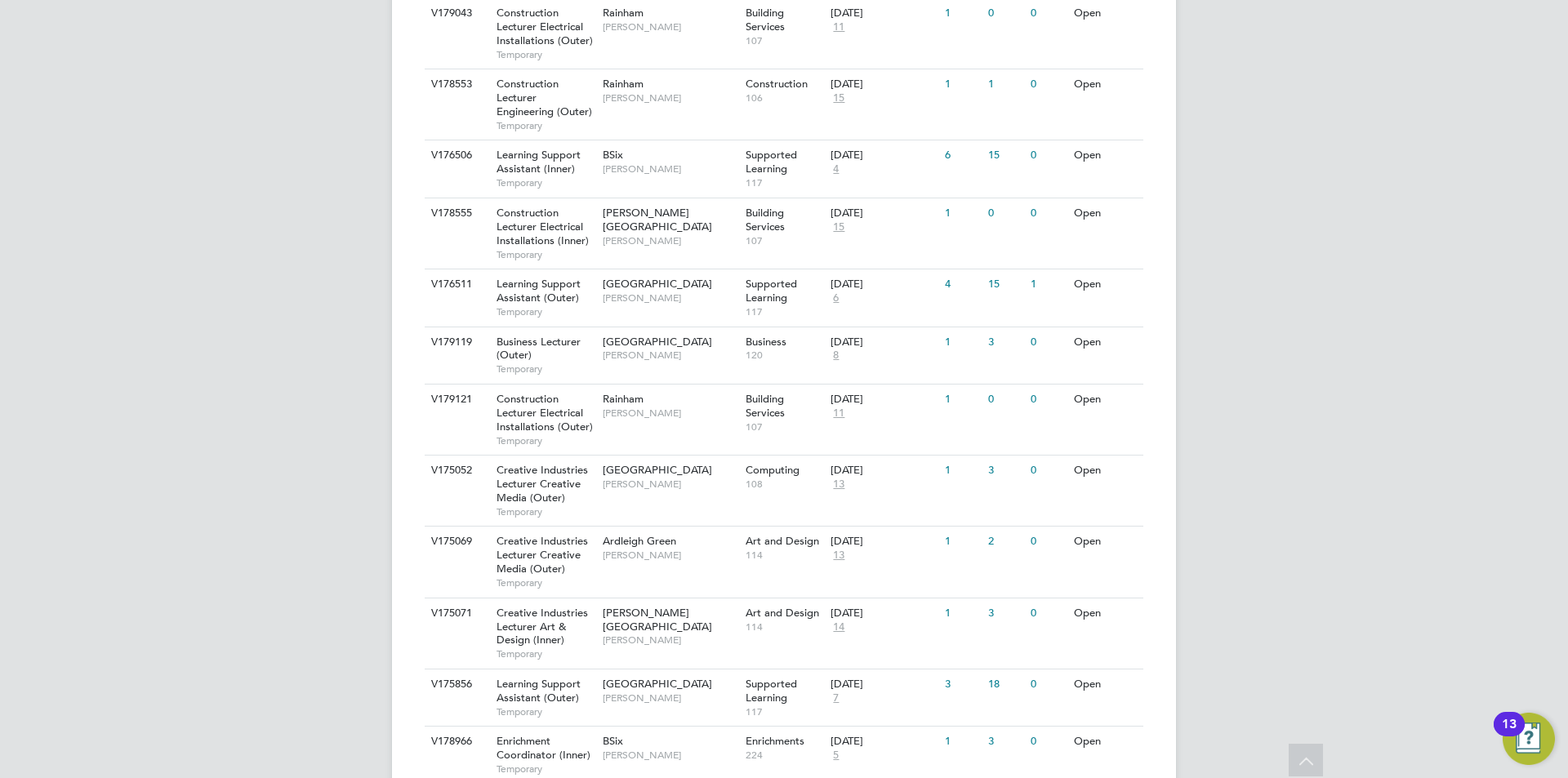
drag, startPoint x: 110, startPoint y: 588, endPoint x: 94, endPoint y: 604, distance: 22.6
click at [109, 592] on div "DP Danielle Page Notifications Applications: Network Team Members Businesses Si…" at bounding box center [784, 513] width 1568 height 2483
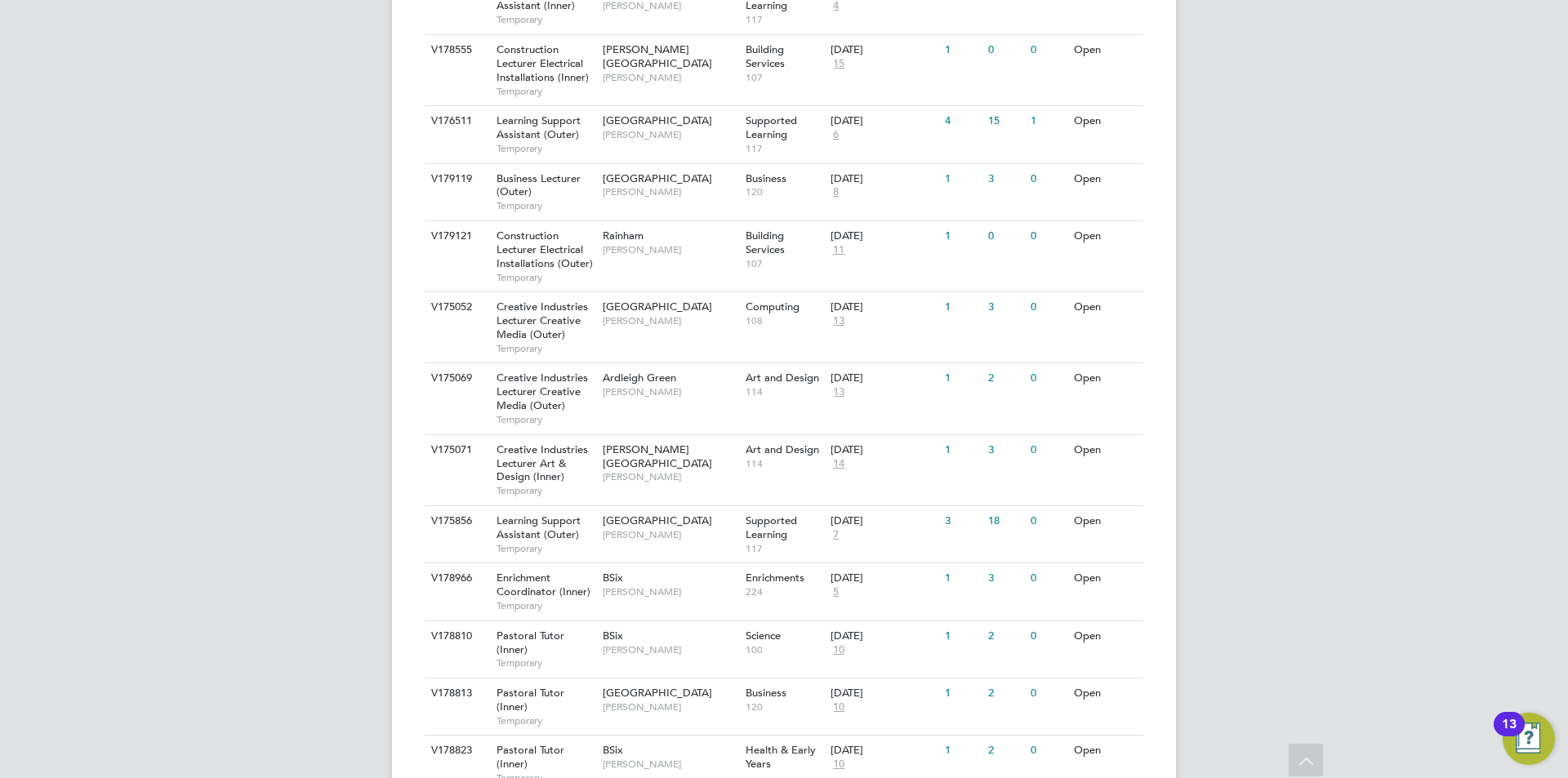
scroll to position [973, 0]
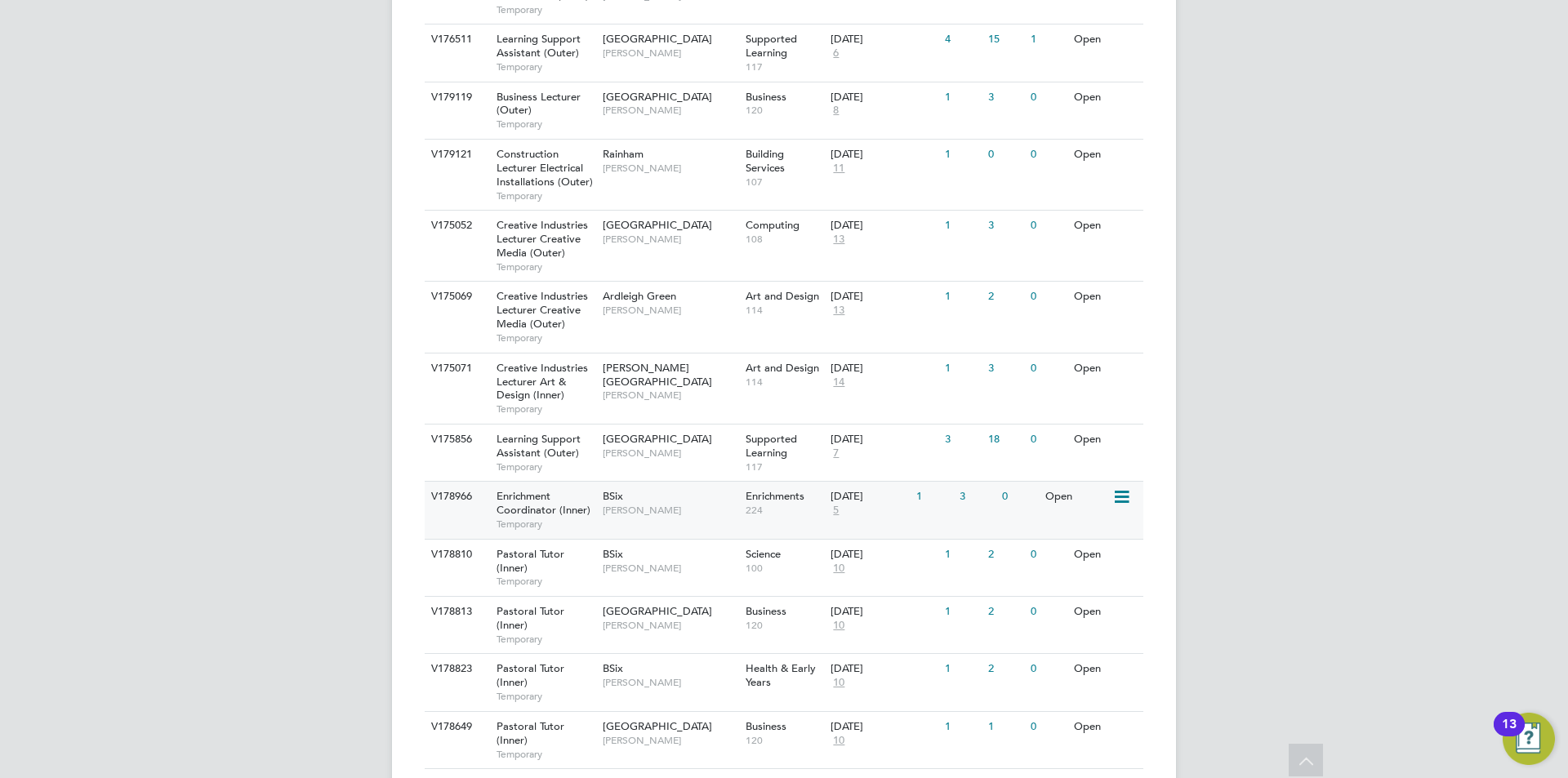
click at [540, 489] on span "Enrichment Coordinator (Inner)" at bounding box center [543, 503] width 94 height 27
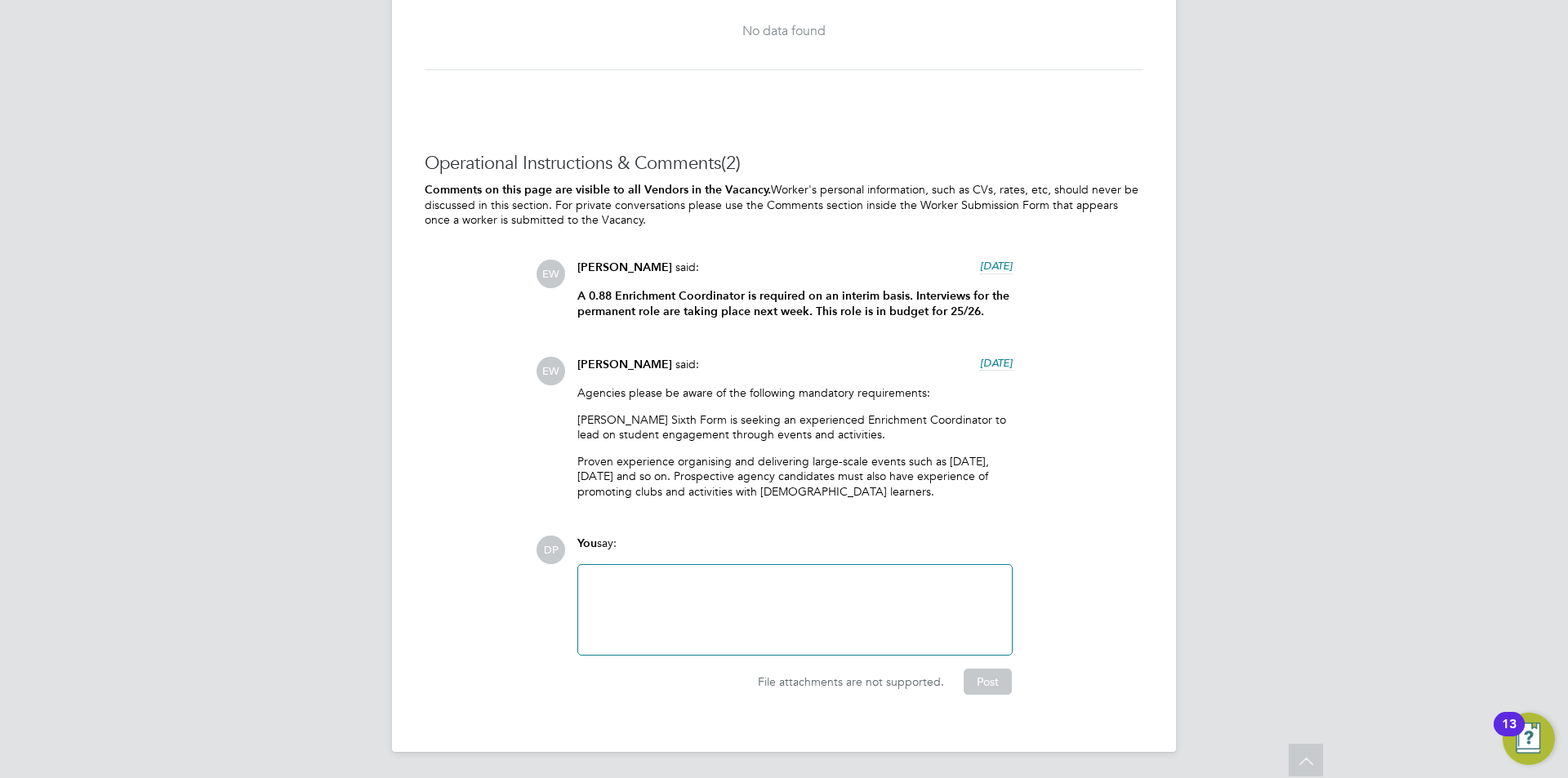
scroll to position [3965, 0]
click at [717, 439] on p "Hackney Sixth Form is seeking an experienced Enrichment Coordinator to lead on …" at bounding box center [794, 426] width 435 height 29
click at [717, 439] on p "Hackney Sixth Form is seeking an experienced Enrichment Coordinator to lead on …" at bounding box center [794, 426] width 435 height 29
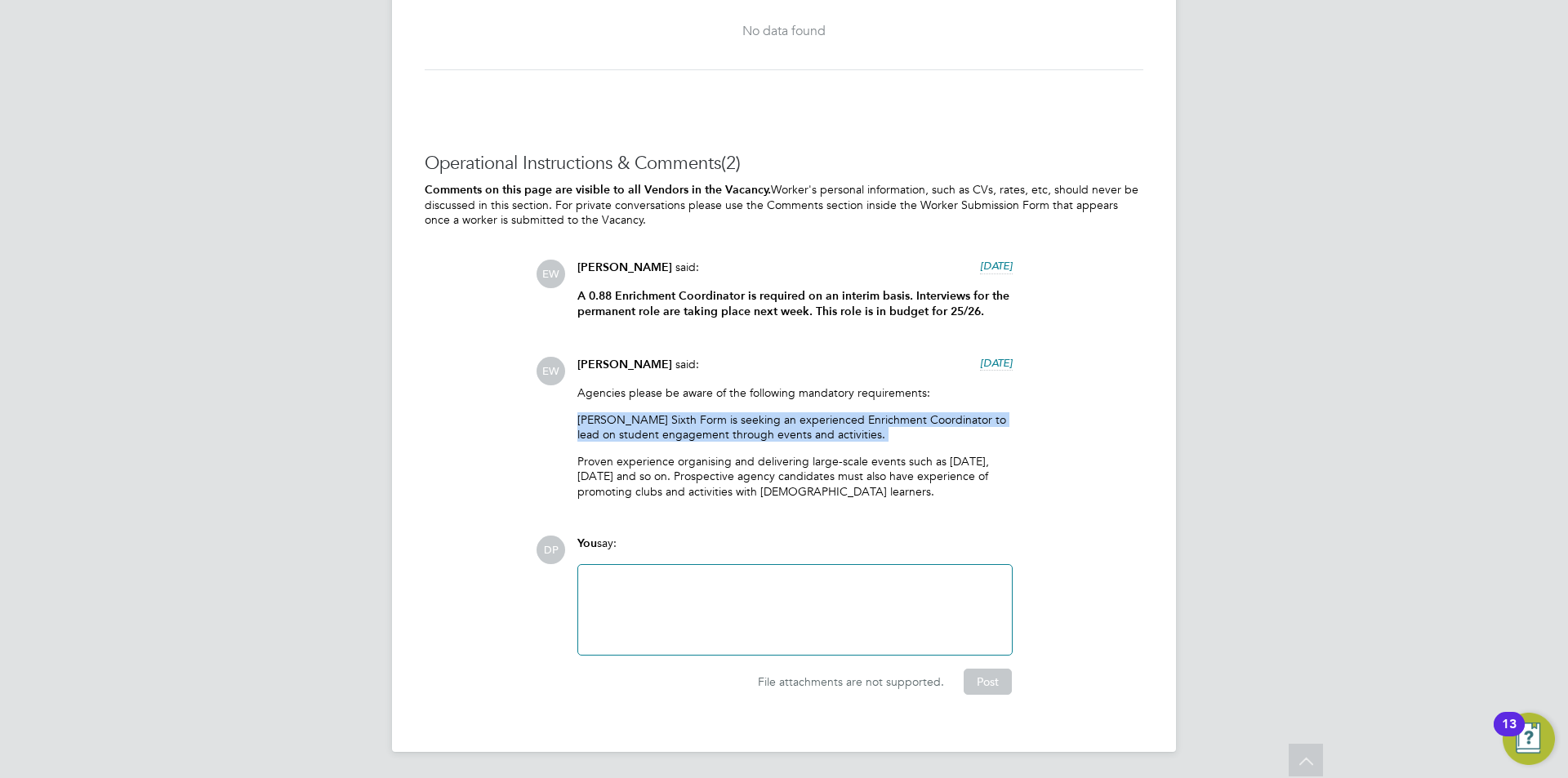
click at [717, 439] on p "Hackney Sixth Form is seeking an experienced Enrichment Coordinator to lead on …" at bounding box center [794, 426] width 435 height 29
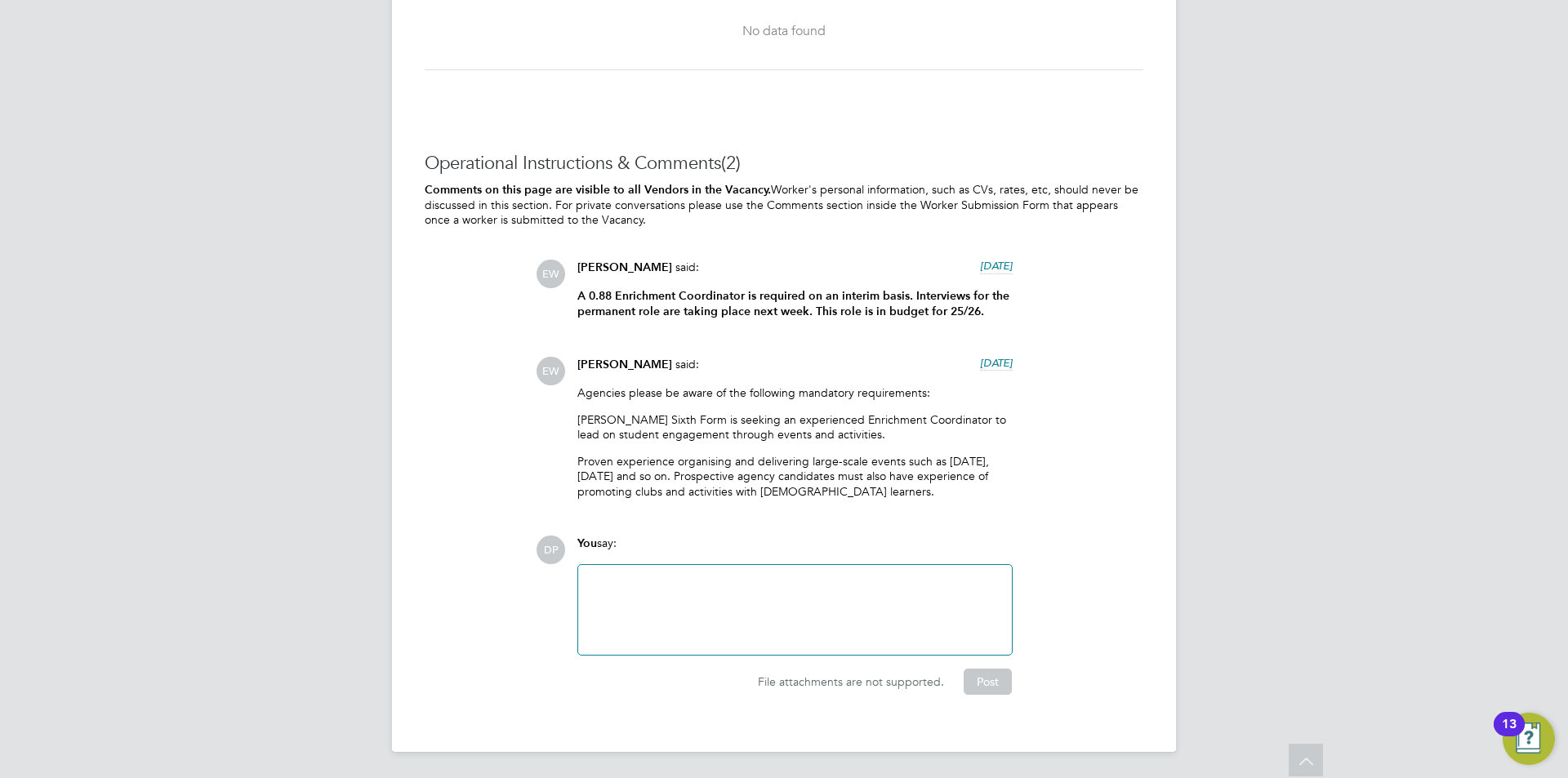
click at [778, 511] on div "Agencies please be aware of the following mandatory requirements: Hackney Sixth…" at bounding box center [794, 448] width 435 height 125
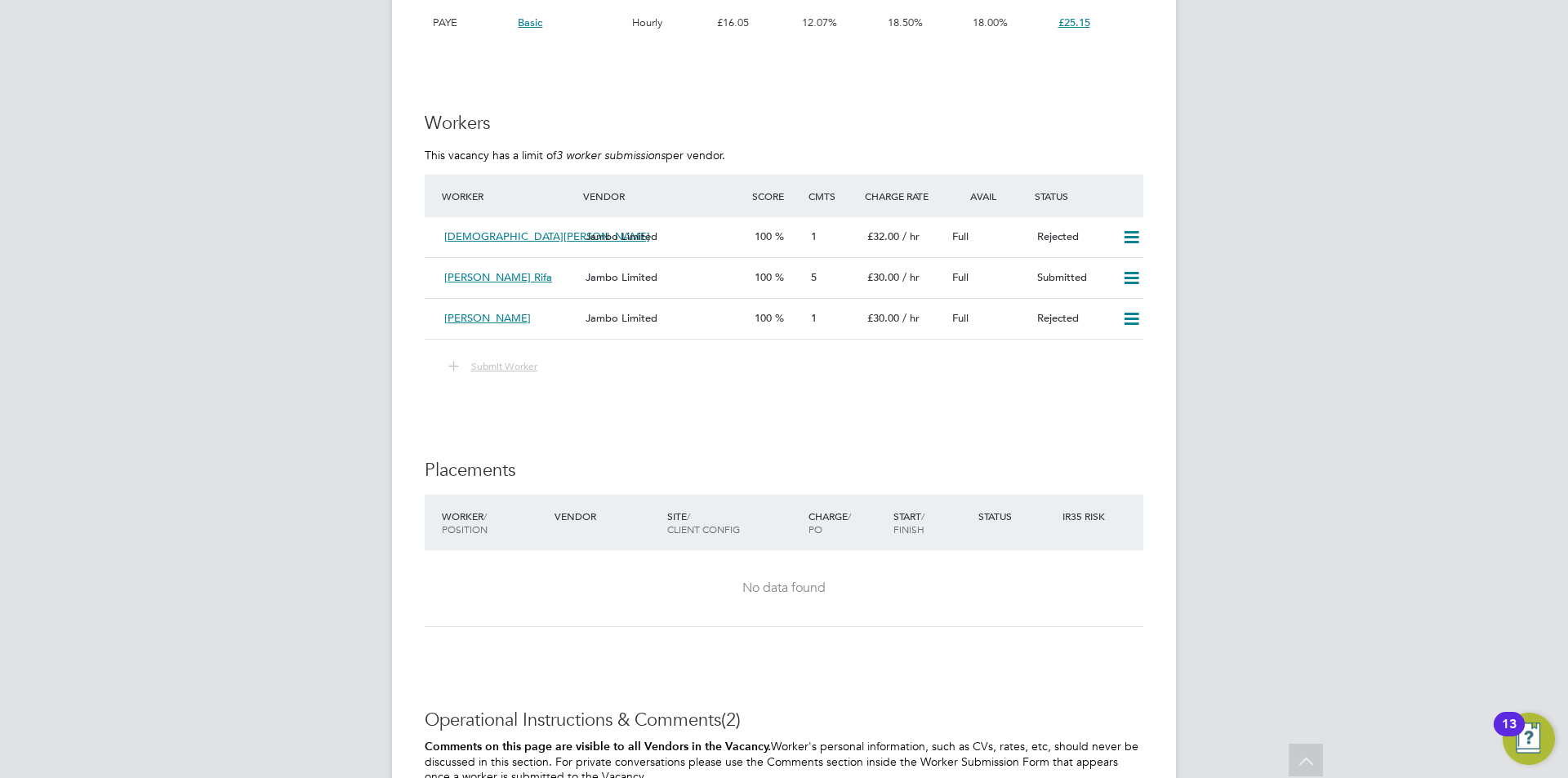
scroll to position [3313, 0]
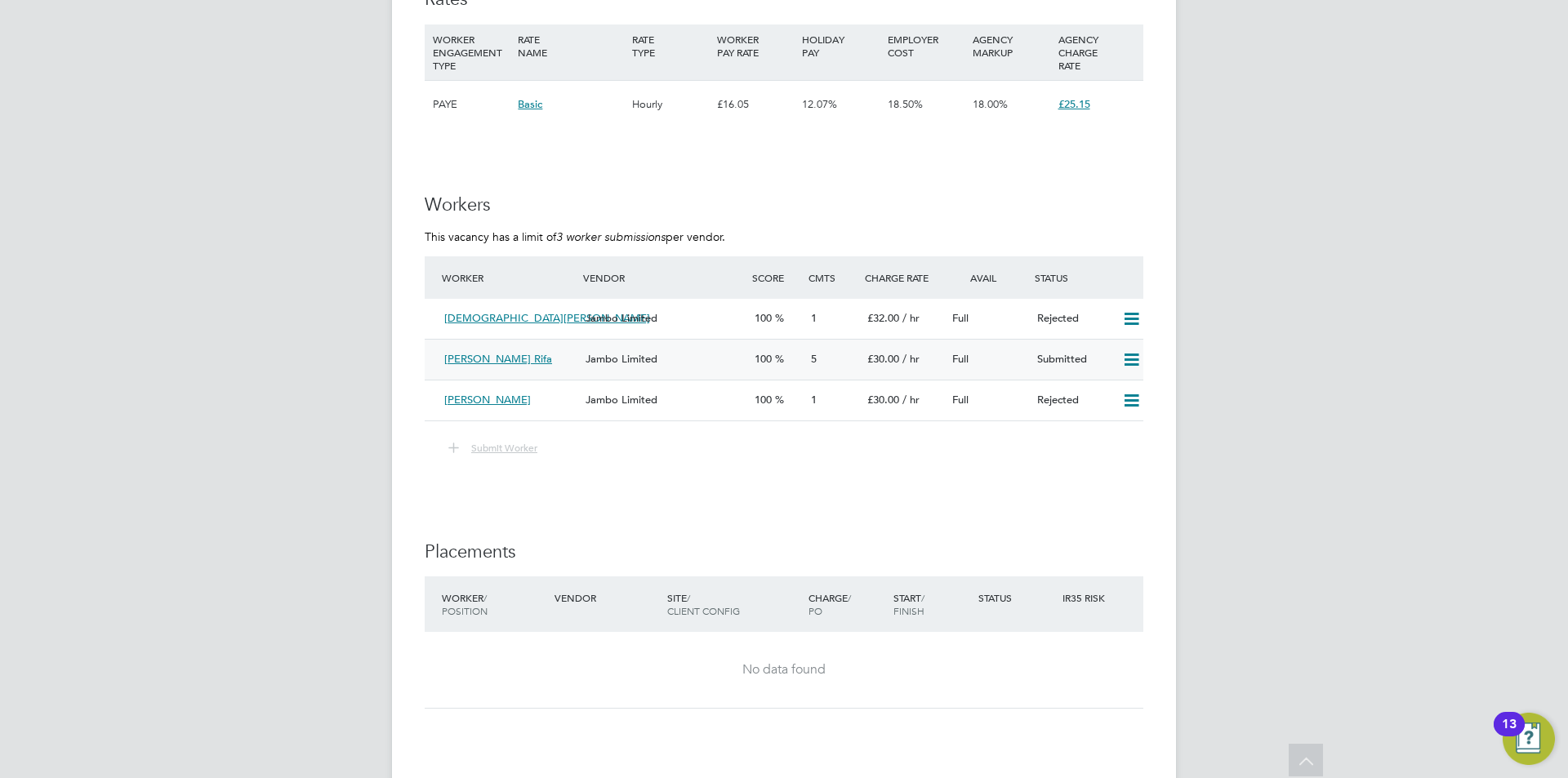
click at [592, 373] on div "Jambo Limited" at bounding box center [663, 359] width 169 height 27
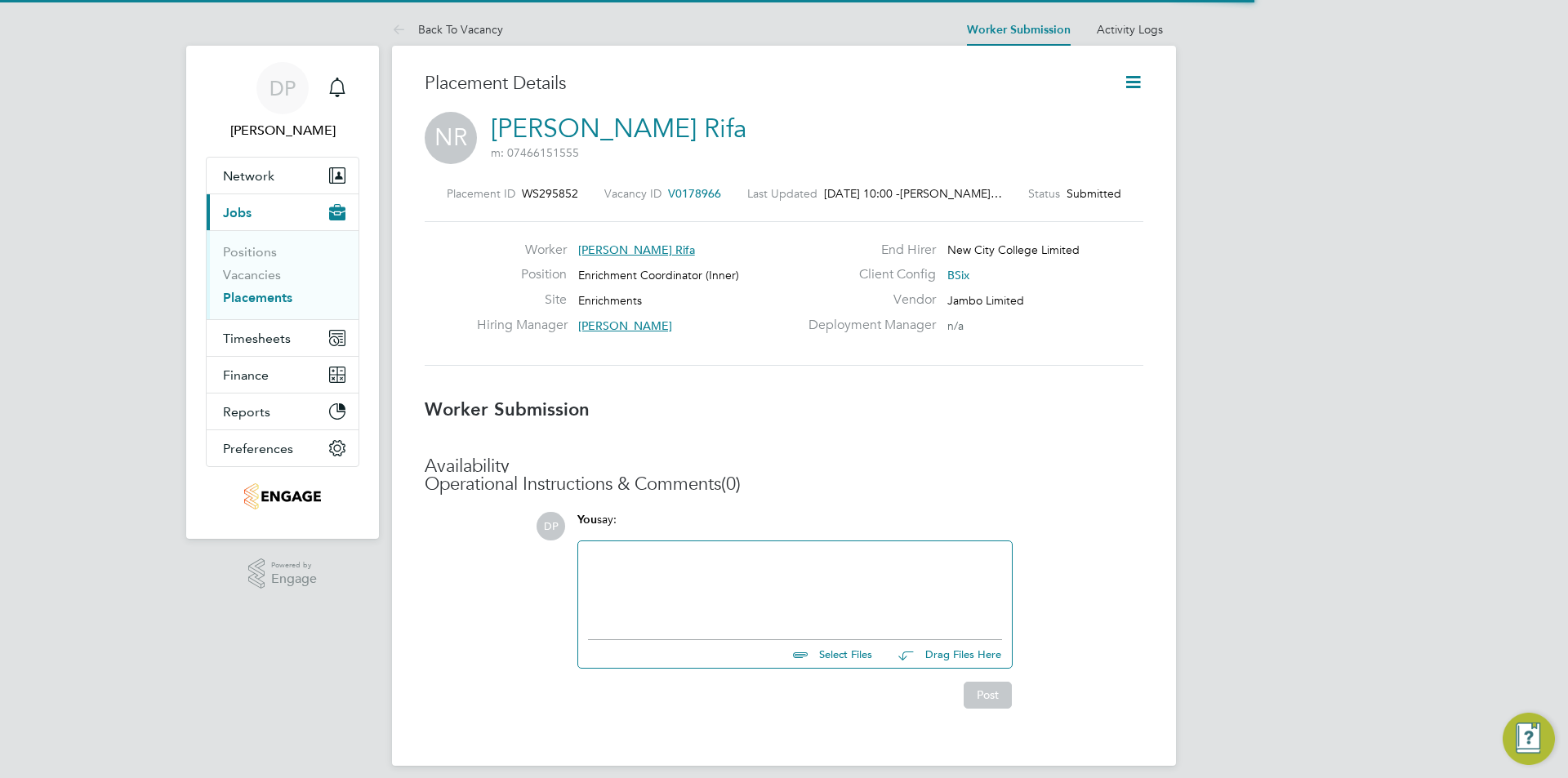
scroll to position [15, 255]
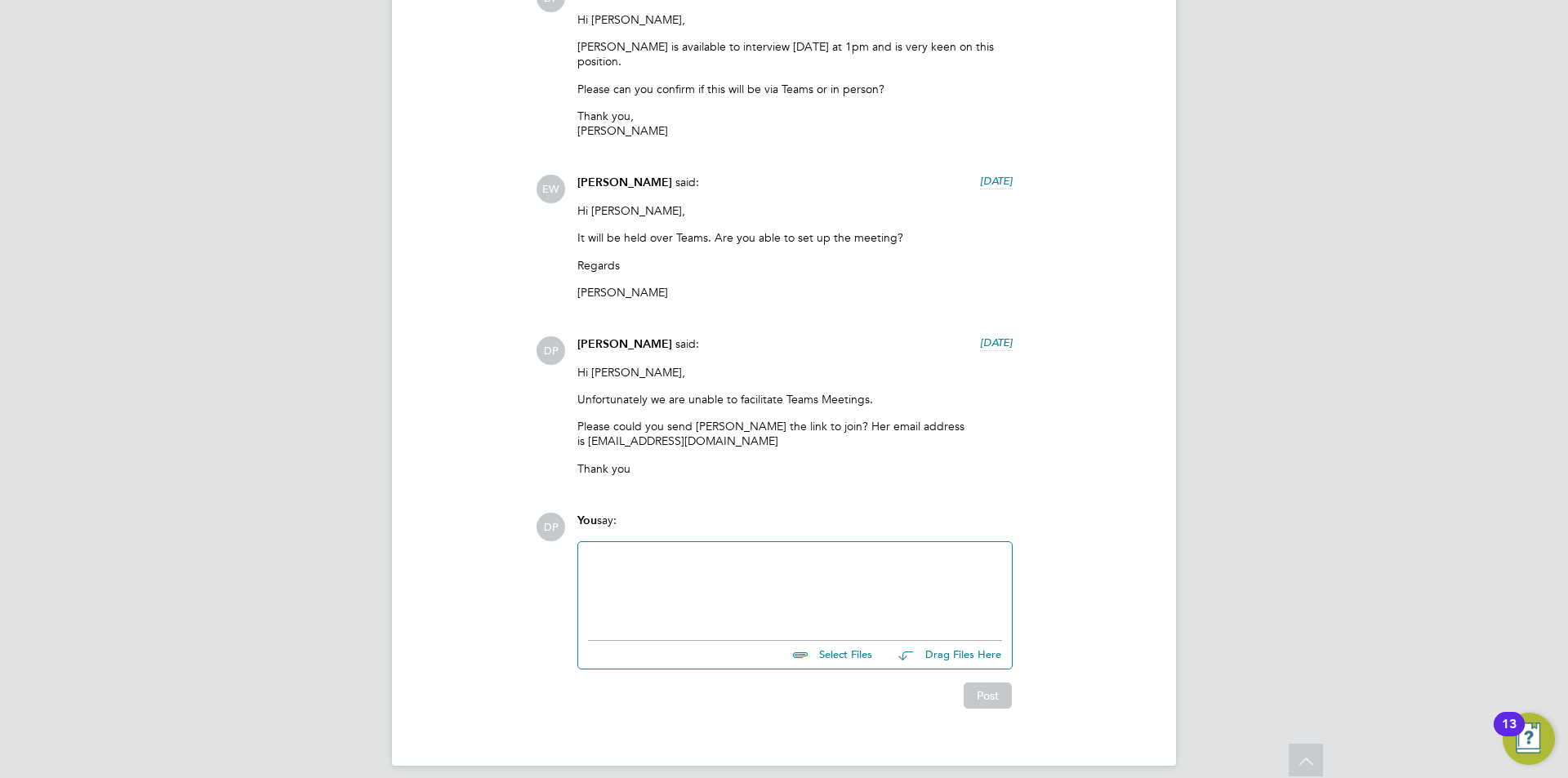
click at [810, 580] on div at bounding box center [794, 587] width 414 height 70
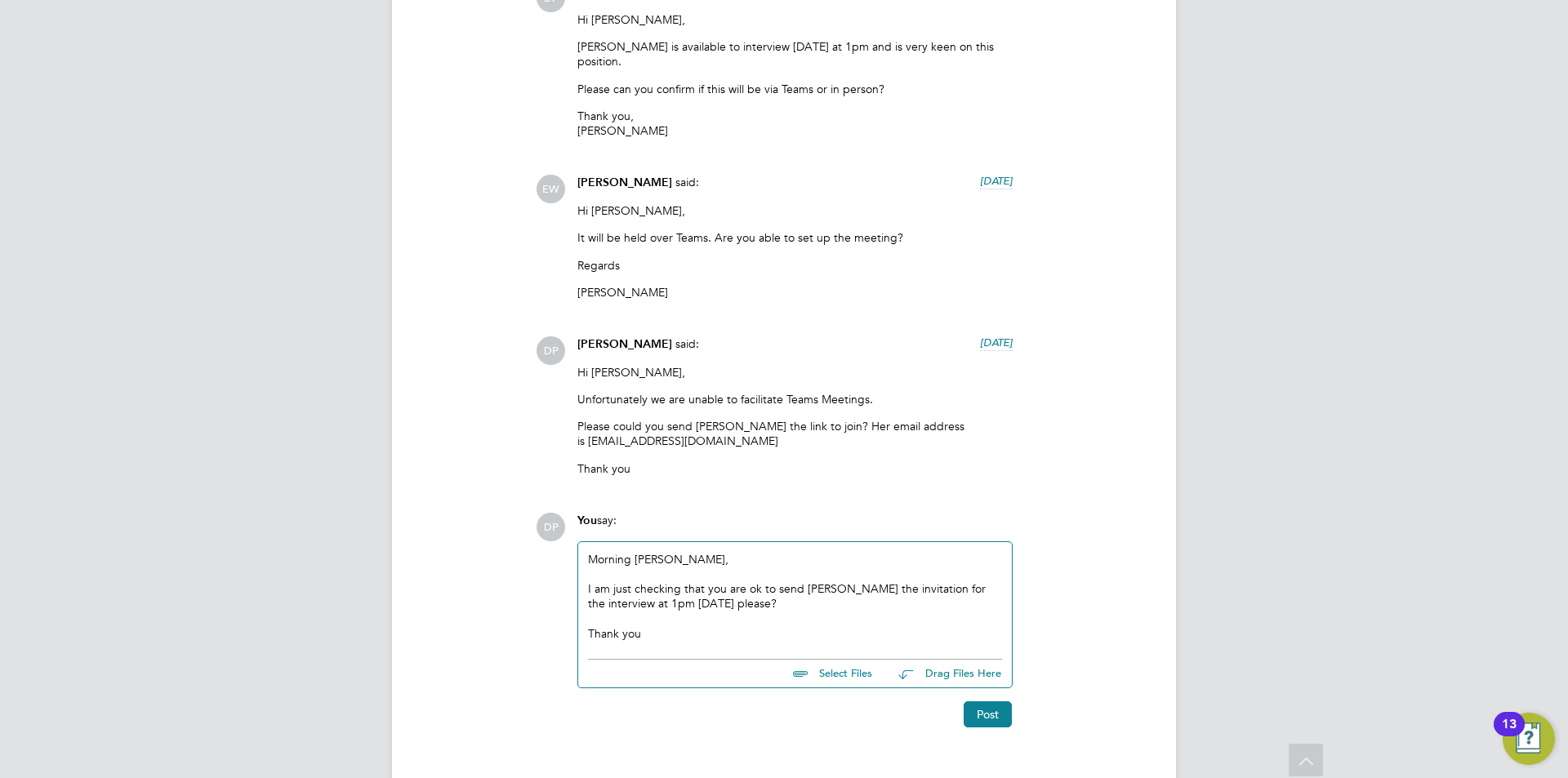
drag, startPoint x: 731, startPoint y: 644, endPoint x: 370, endPoint y: 467, distance: 402.1
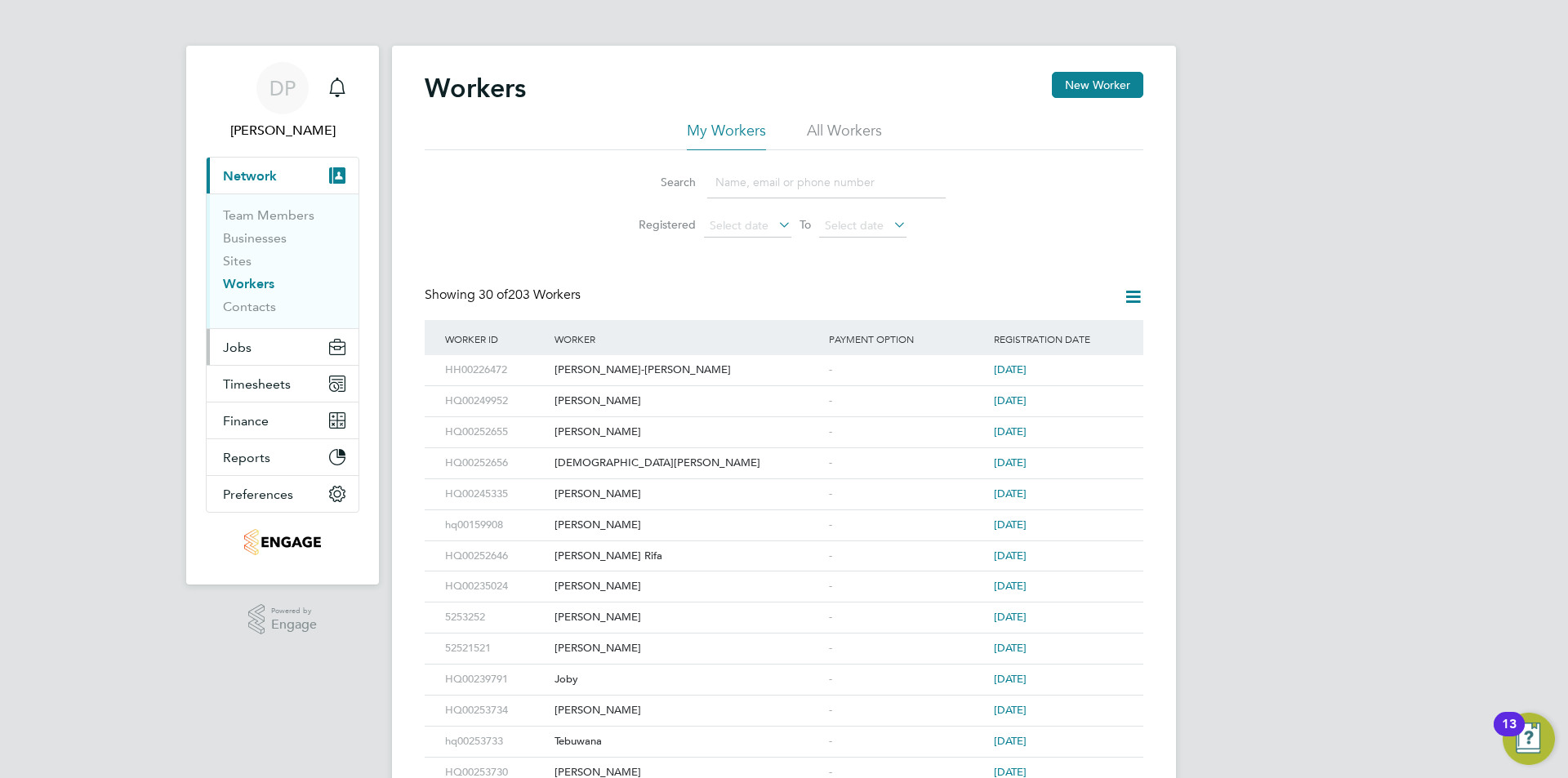
click at [264, 334] on button "Jobs" at bounding box center [282, 347] width 152 height 36
click at [274, 343] on button "Jobs" at bounding box center [282, 347] width 152 height 36
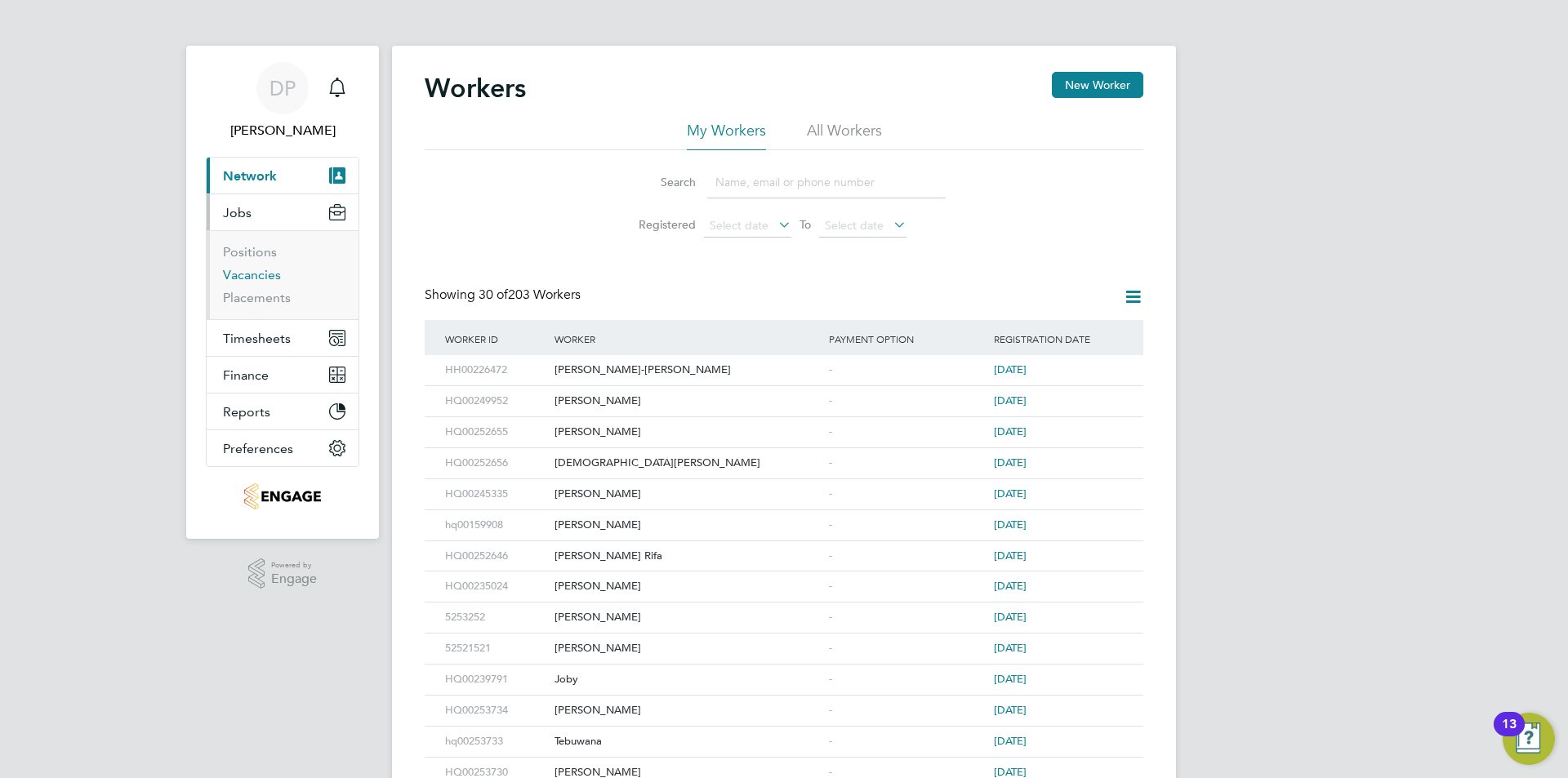
click at [242, 271] on link "Vacancies" at bounding box center [251, 274] width 58 height 15
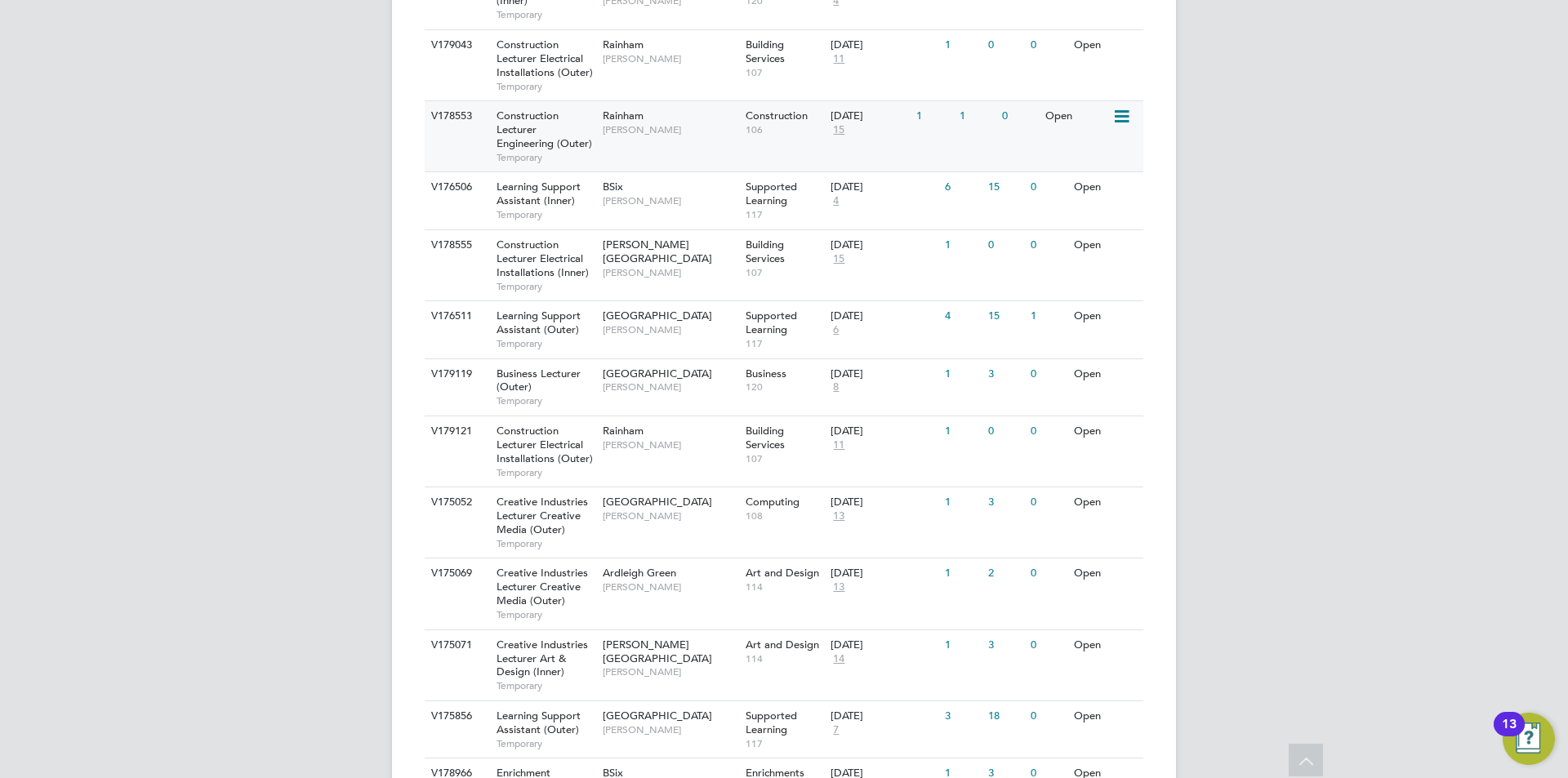
scroll to position [778, 0]
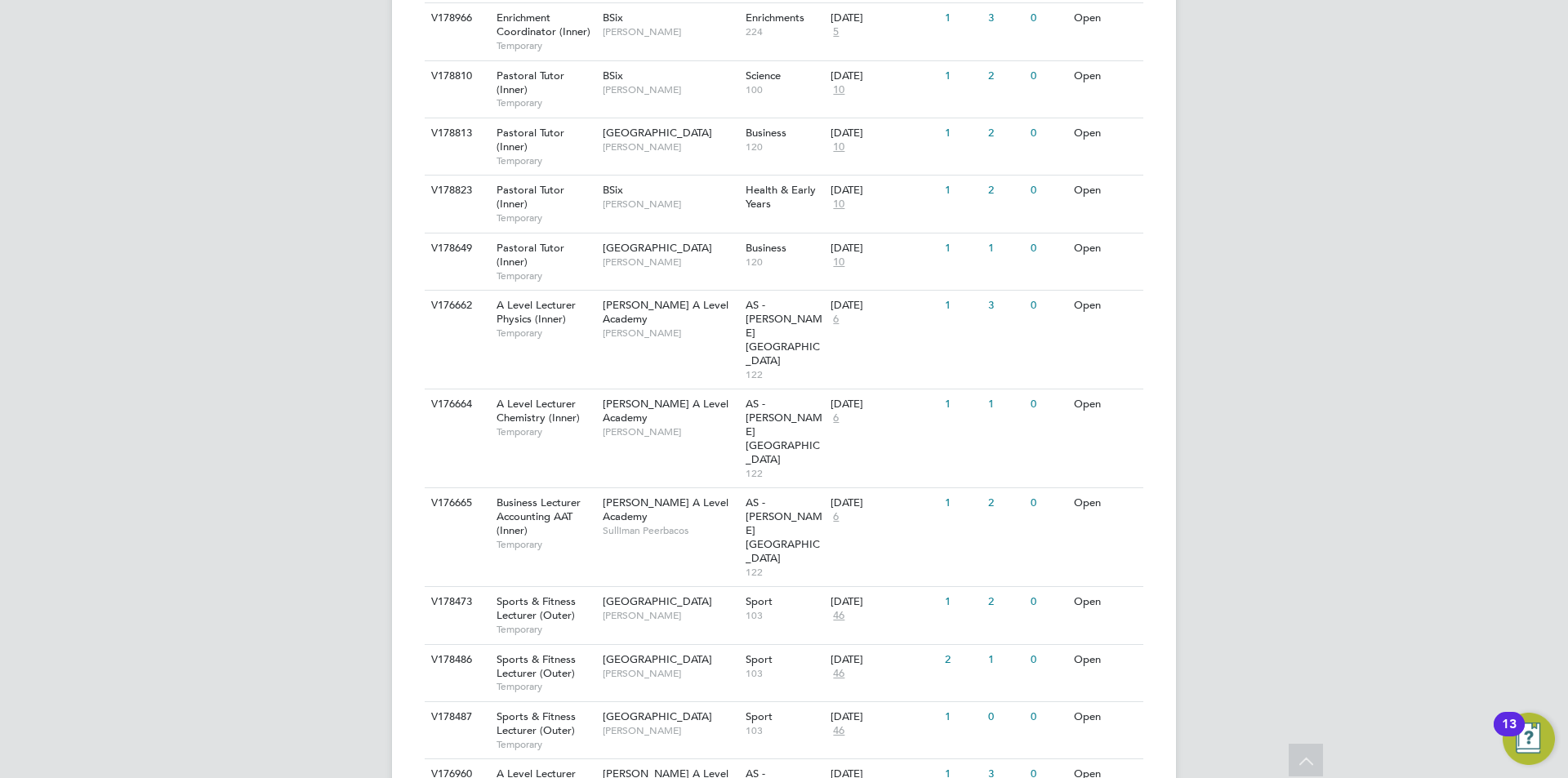
scroll to position [1513, 0]
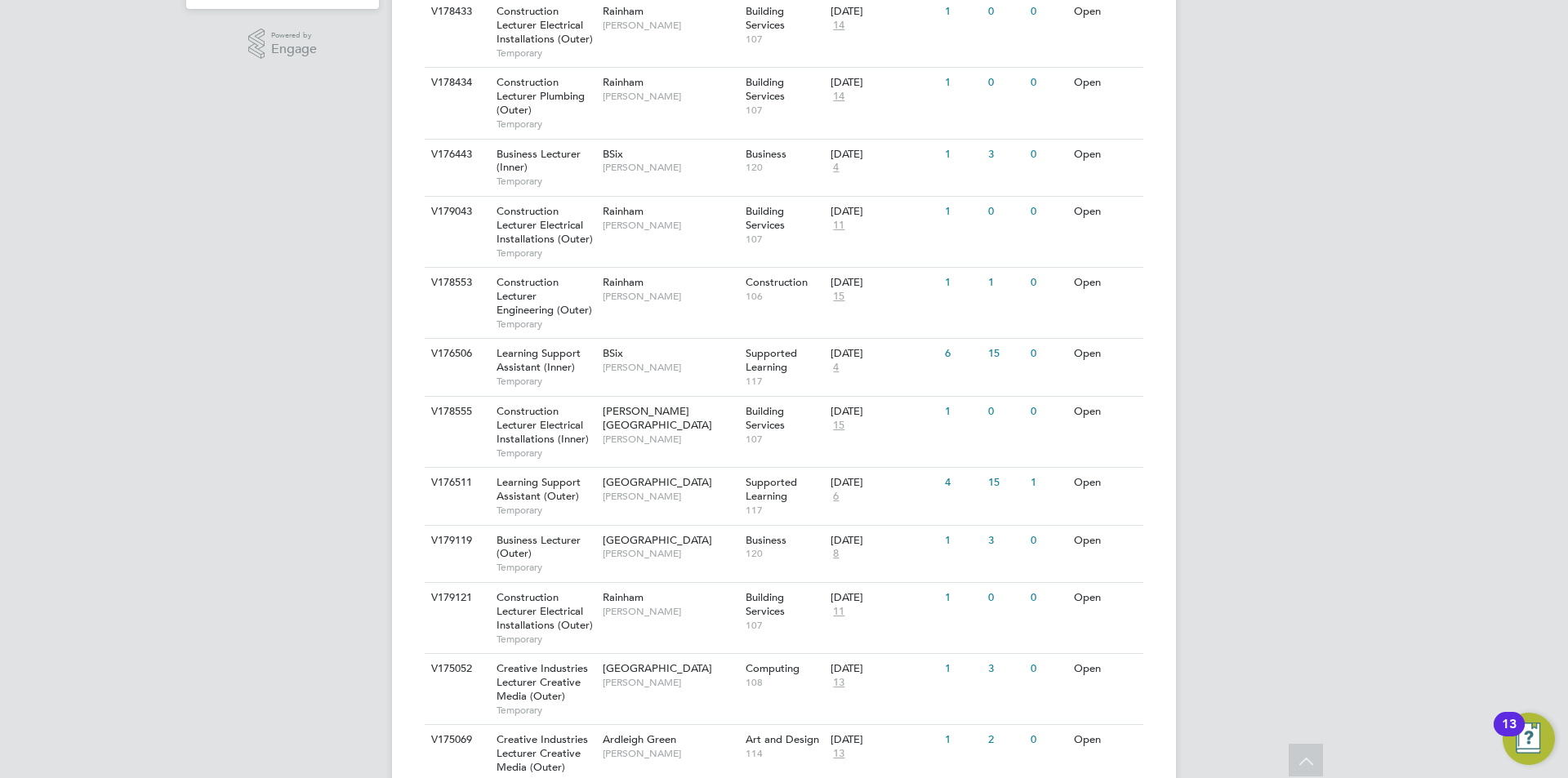
scroll to position [488, 0]
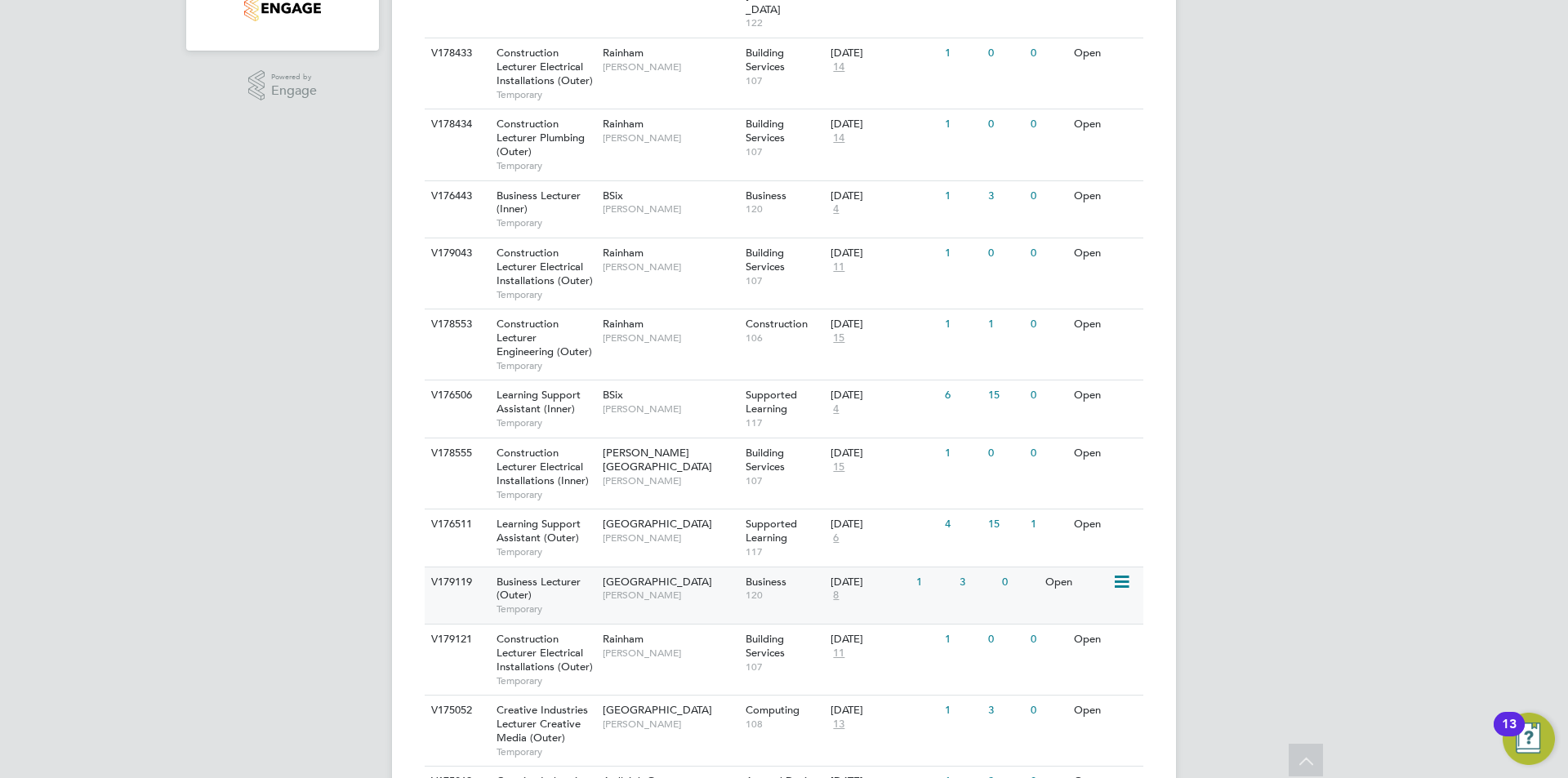
click at [642, 574] on span "[GEOGRAPHIC_DATA]" at bounding box center [658, 581] width 109 height 14
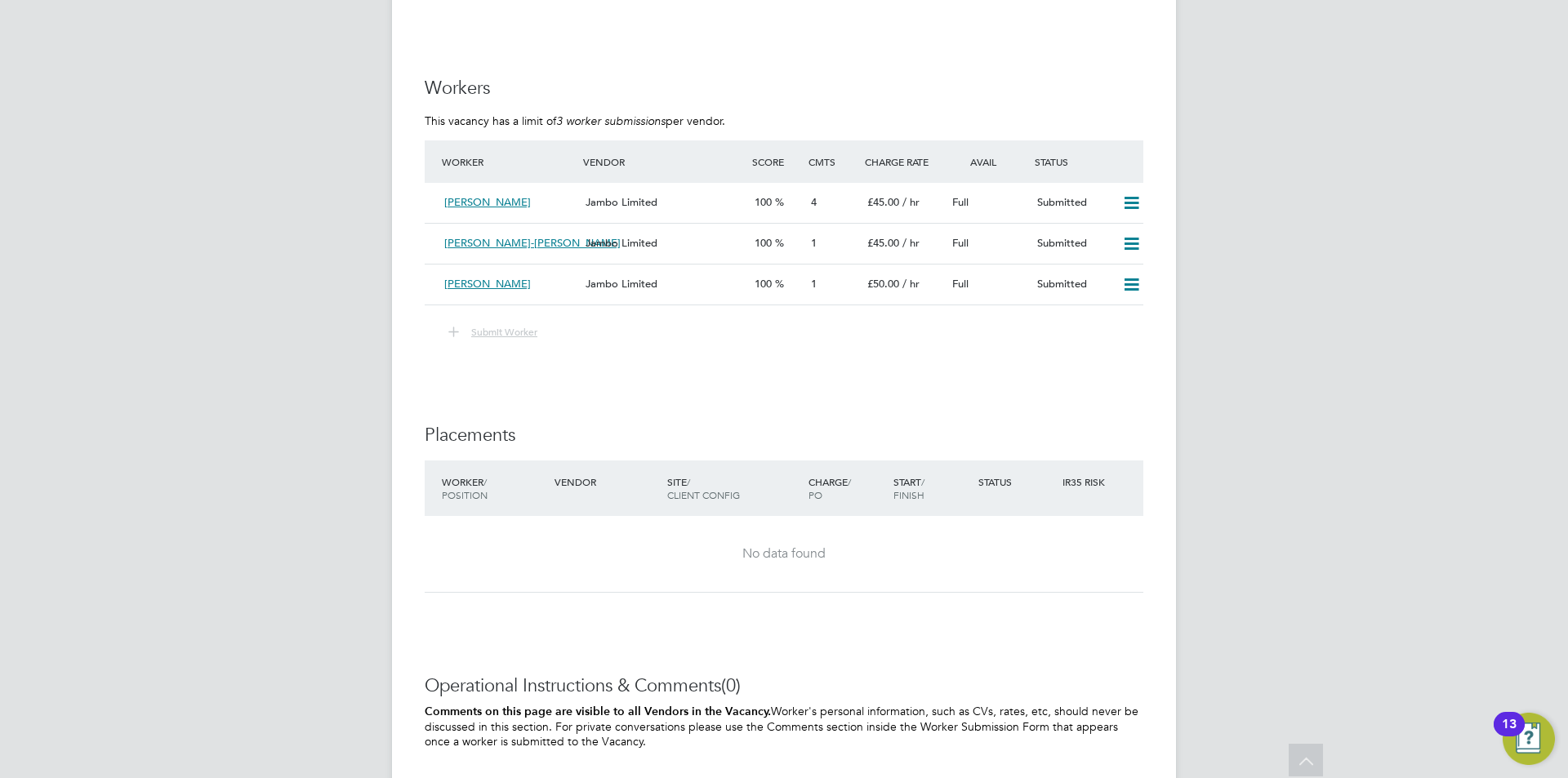
scroll to position [2325, 0]
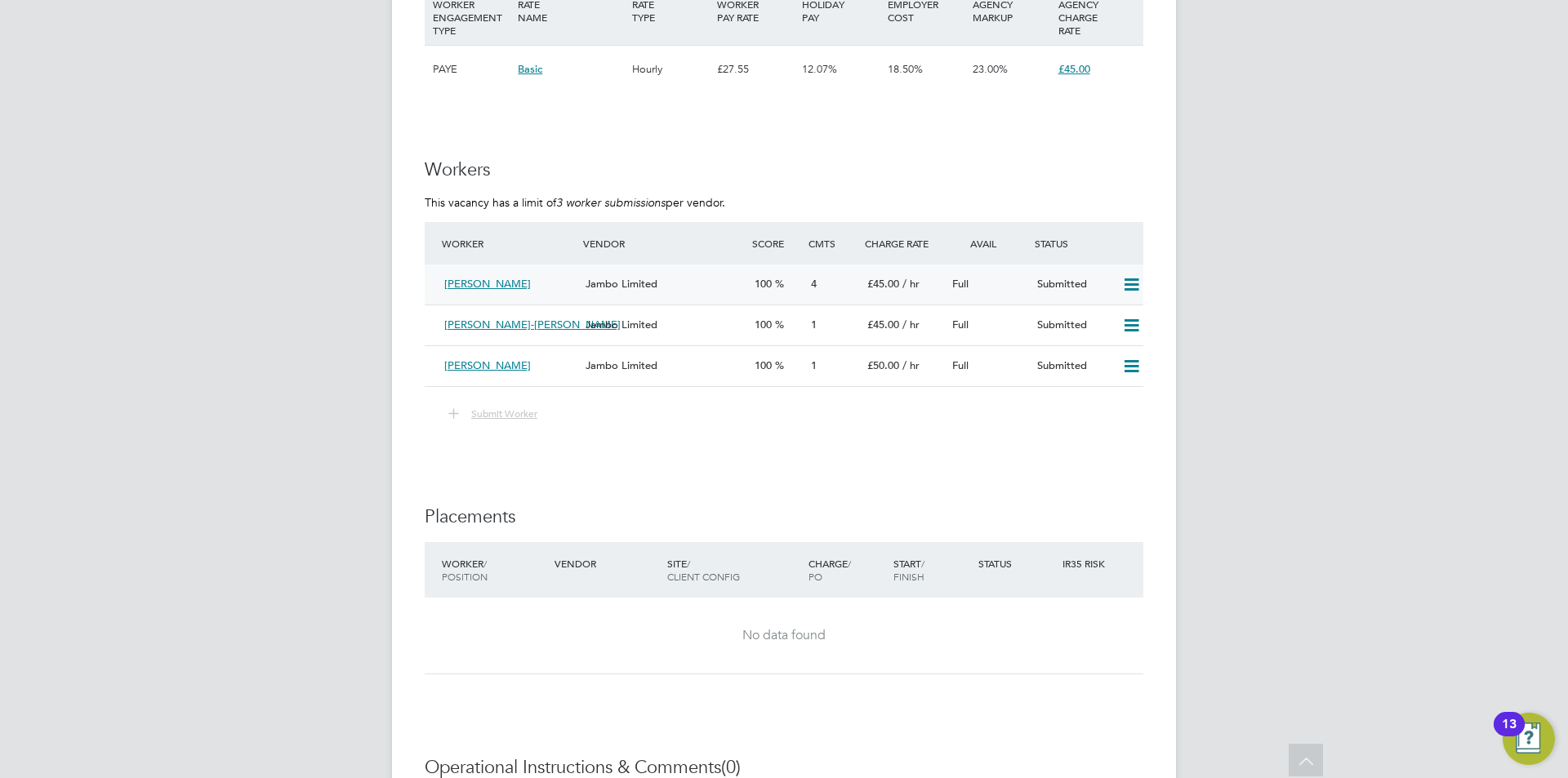
click at [669, 274] on div "Jambo Limited" at bounding box center [663, 284] width 169 height 27
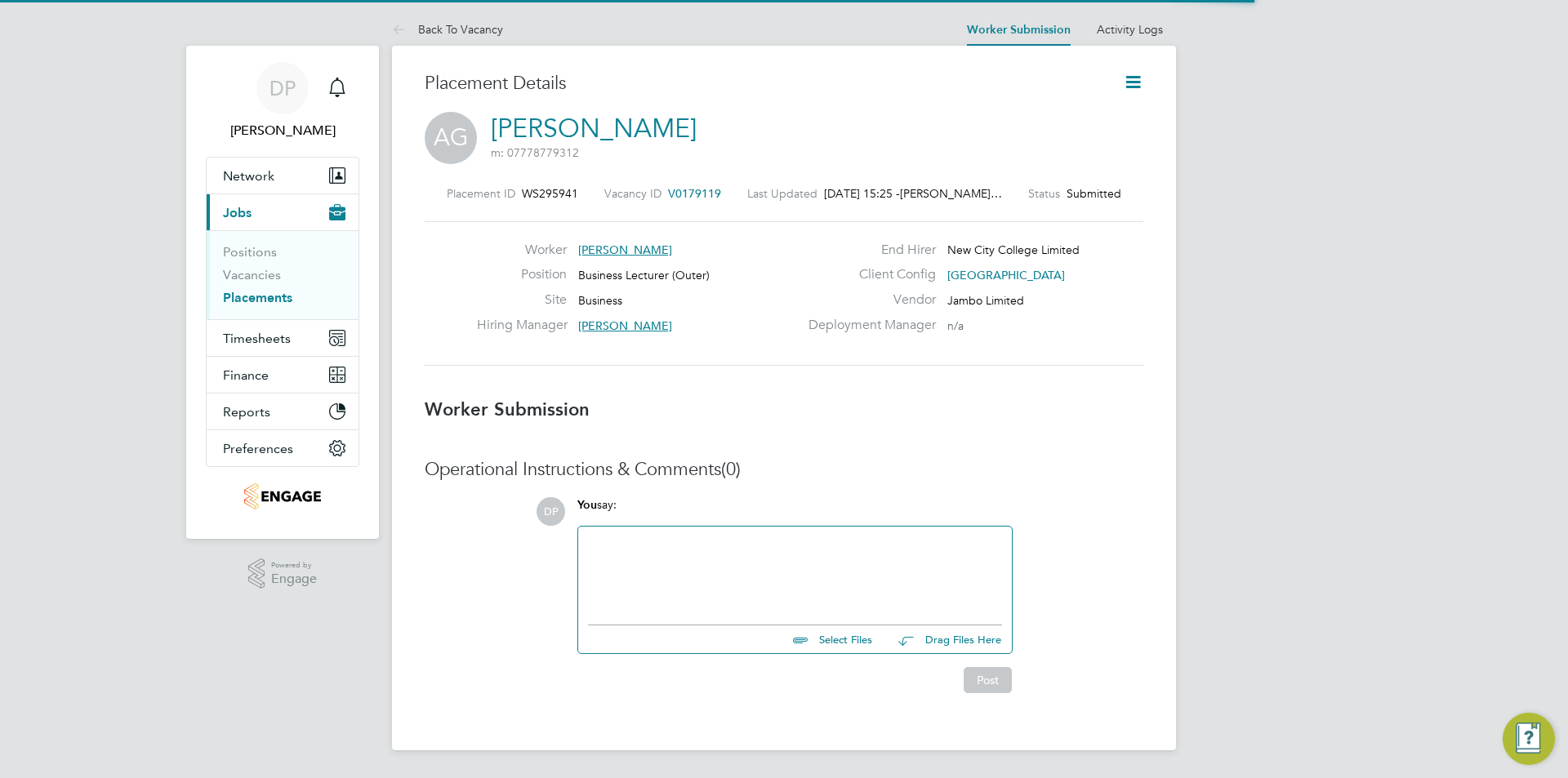
scroll to position [15, 131]
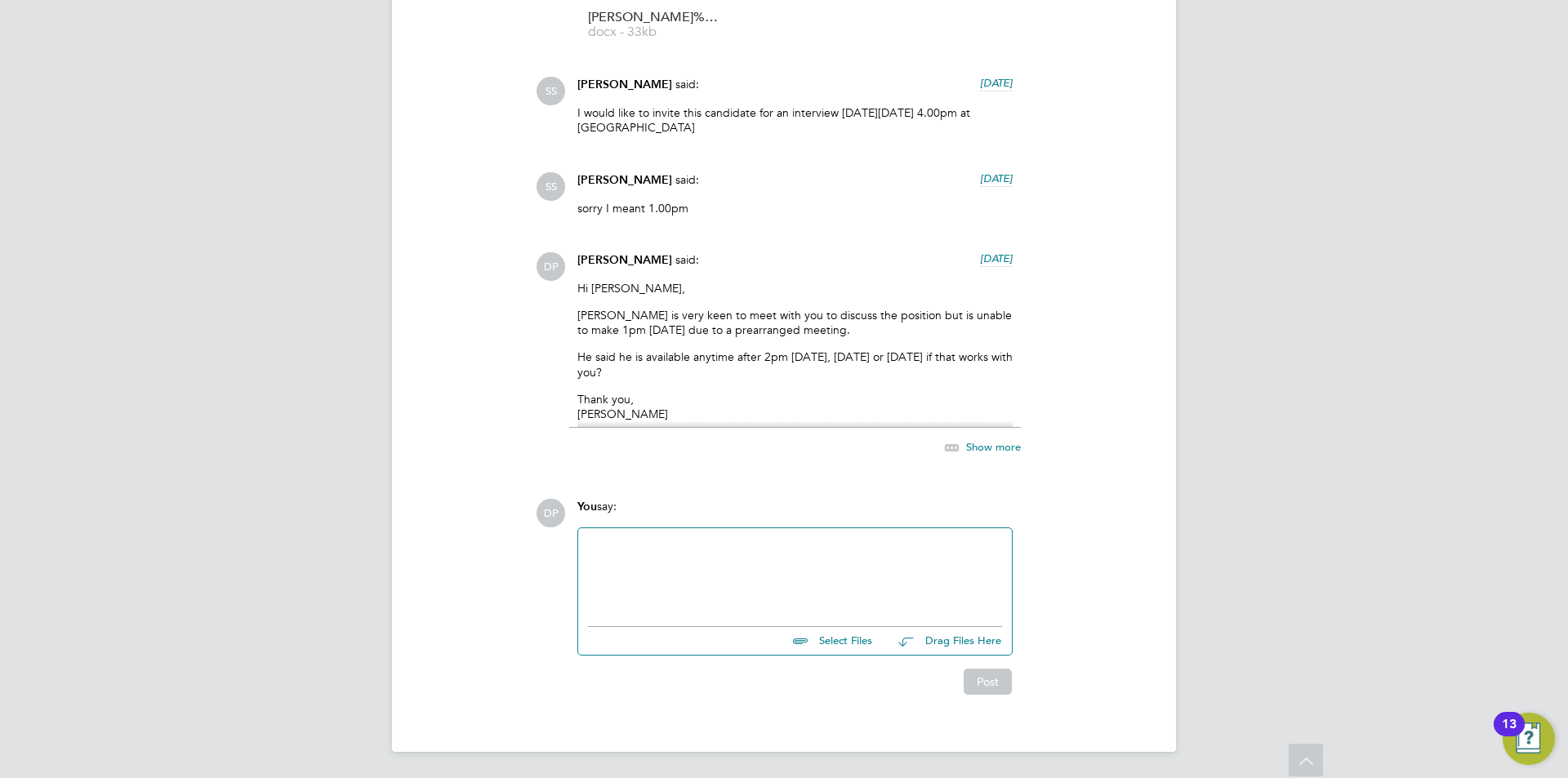
click at [621, 283] on p "Hi [PERSON_NAME]," at bounding box center [794, 289] width 435 height 15
copy p "Shabnam"
click at [776, 568] on div at bounding box center [794, 572] width 414 height 70
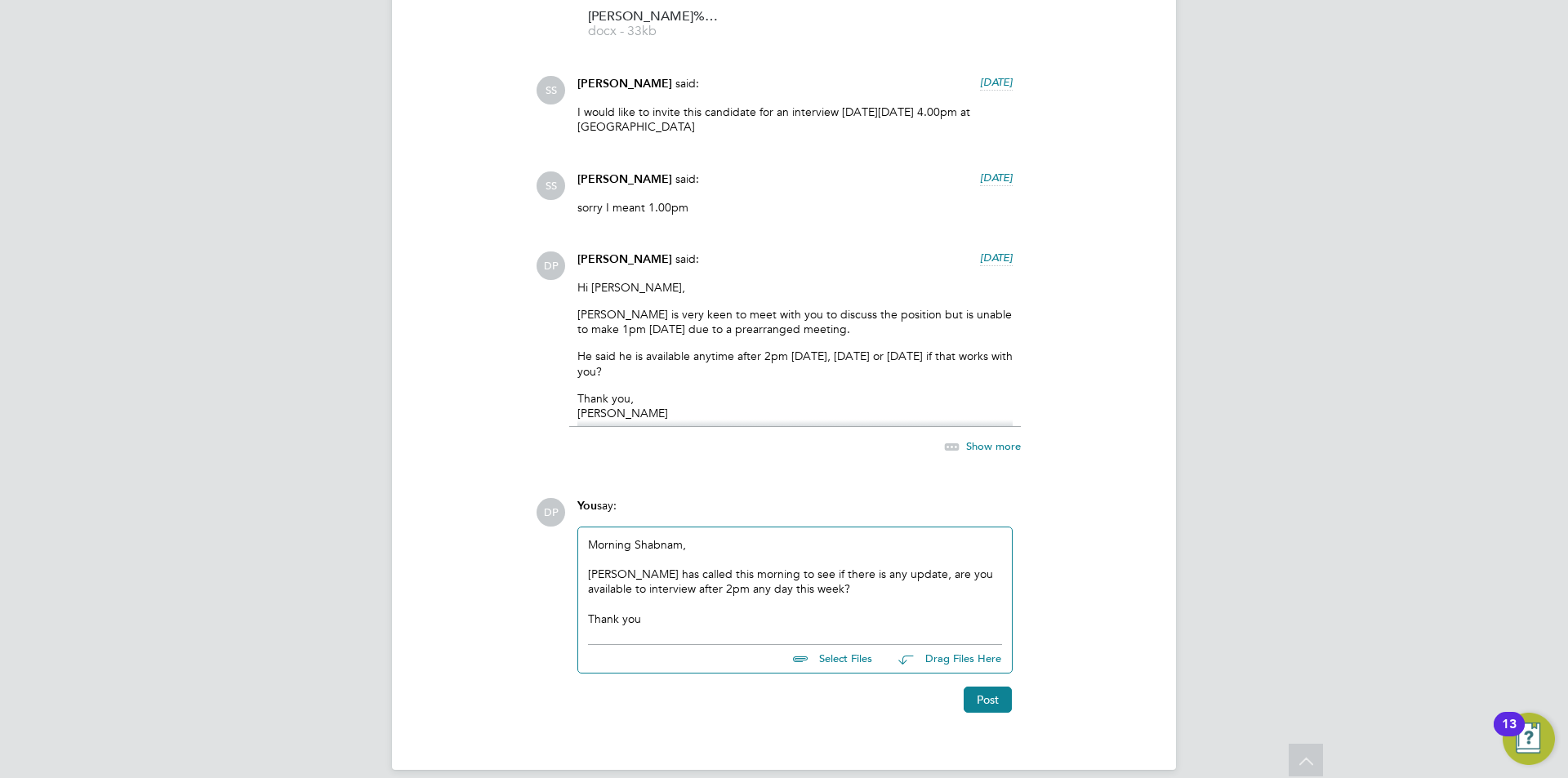
click at [834, 580] on div "[PERSON_NAME] has called this morning to see if there is any update, are you av…" at bounding box center [794, 581] width 414 height 29
drag, startPoint x: 898, startPoint y: 577, endPoint x: 616, endPoint y: 538, distance: 284.7
click at [881, 577] on div "[PERSON_NAME] has called this morning to see if there is any update, are you av…" at bounding box center [794, 581] width 414 height 29
click at [658, 586] on div "[PERSON_NAME] has called this morning to see if there is any update, are you av…" at bounding box center [794, 581] width 414 height 29
click at [664, 591] on div "[PERSON_NAME] has called this morning to see if there is any update, are you av…" at bounding box center [794, 581] width 414 height 29
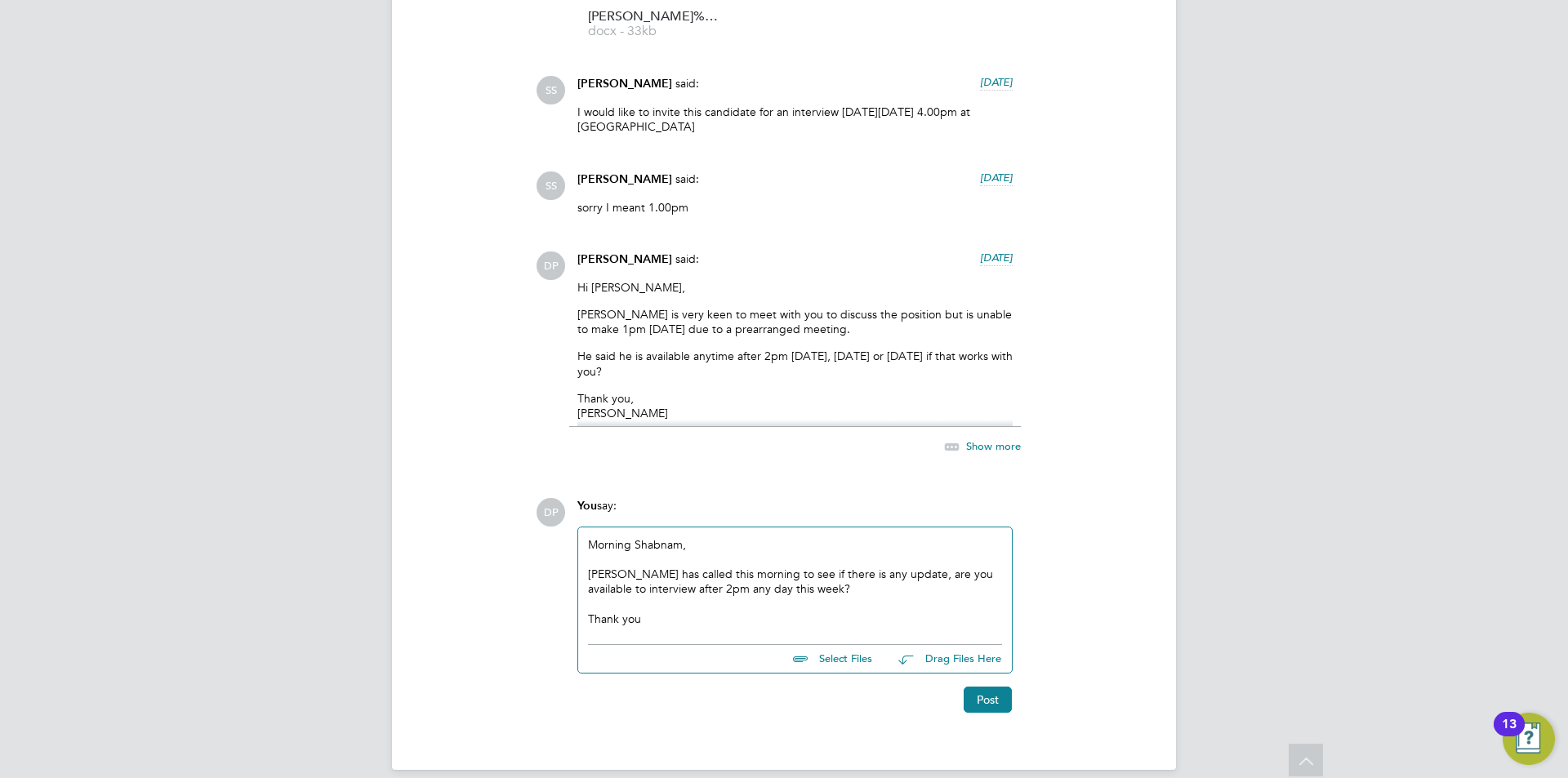
drag, startPoint x: 635, startPoint y: 591, endPoint x: 647, endPoint y: 600, distance: 15.0
click at [637, 592] on div "[PERSON_NAME] has called this morning to see if there is any update, are you av…" at bounding box center [794, 581] width 414 height 29
click at [637, 593] on div "[PERSON_NAME] has called this morning to see if there is any update, are you av…" at bounding box center [794, 581] width 414 height 29
click at [729, 593] on div "[PERSON_NAME] has called this morning to see if there is any update, are you av…" at bounding box center [794, 581] width 414 height 29
click at [860, 592] on div "[PERSON_NAME] has called this morning to see if there is any update, are you av…" at bounding box center [794, 581] width 414 height 29
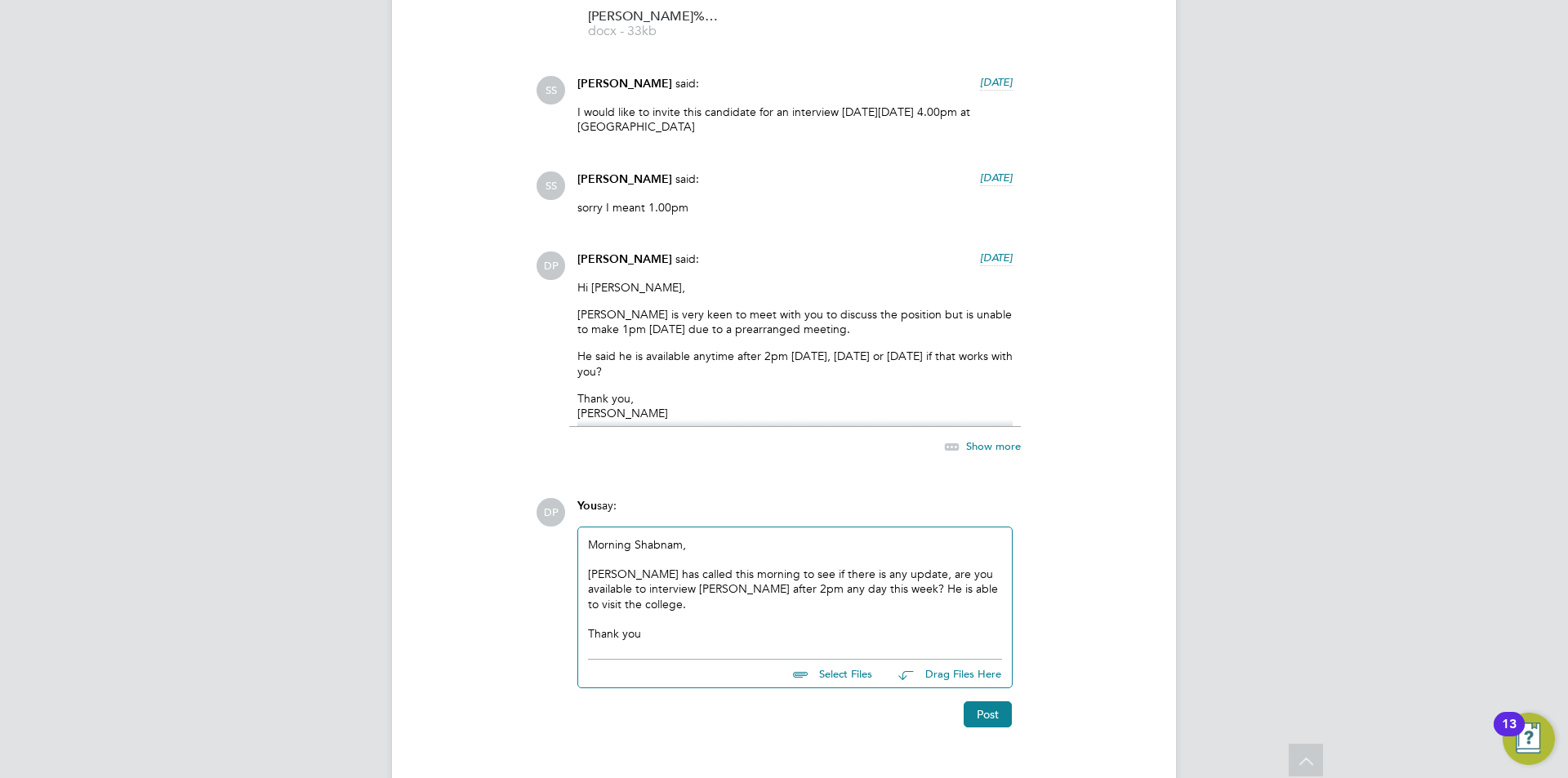
click at [864, 611] on div at bounding box center [794, 619] width 414 height 15
drag, startPoint x: 721, startPoint y: 612, endPoint x: 686, endPoint y: 635, distance: 41.9
click at [721, 626] on div "Thank you" at bounding box center [794, 634] width 414 height 15
drag, startPoint x: 672, startPoint y: 638, endPoint x: 592, endPoint y: 480, distance: 177.1
click at [430, 473] on div "Operational Instructions & Comments (4) DP [PERSON_NAME] attached a file: [DATE…" at bounding box center [784, 324] width 719 height 807
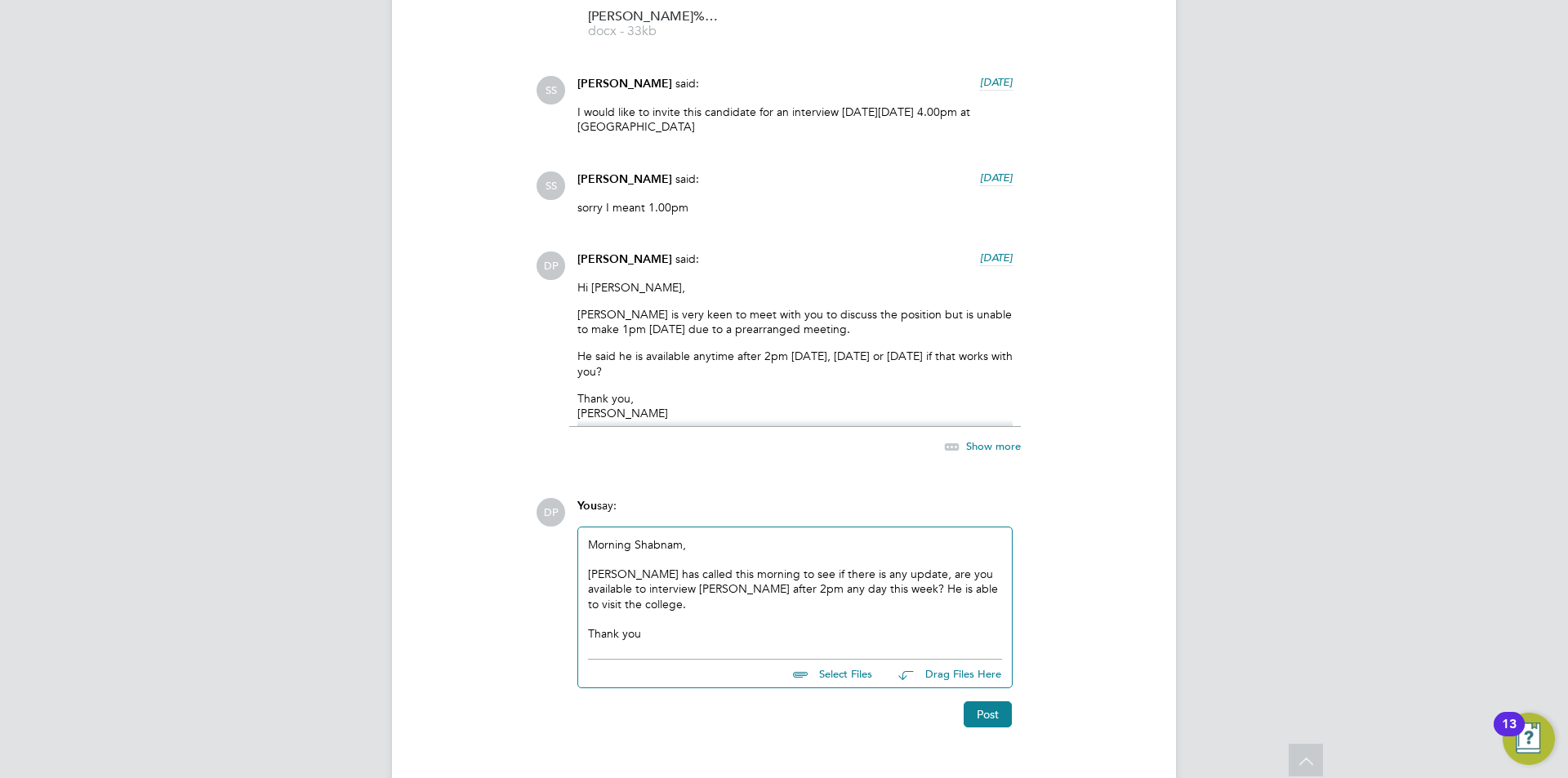
click at [672, 630] on div "Morning [PERSON_NAME], [PERSON_NAME] has called this morning to see if there is…" at bounding box center [795, 588] width 434 height 124
drag, startPoint x: 670, startPoint y: 628, endPoint x: 546, endPoint y: 502, distance: 176.8
click at [546, 502] on div "DP You say: Morning [PERSON_NAME], [PERSON_NAME] has called this morning to see…" at bounding box center [840, 613] width 608 height 230
drag, startPoint x: 654, startPoint y: 606, endPoint x: 617, endPoint y: 563, distance: 56.7
click at [652, 611] on div at bounding box center [794, 619] width 414 height 15
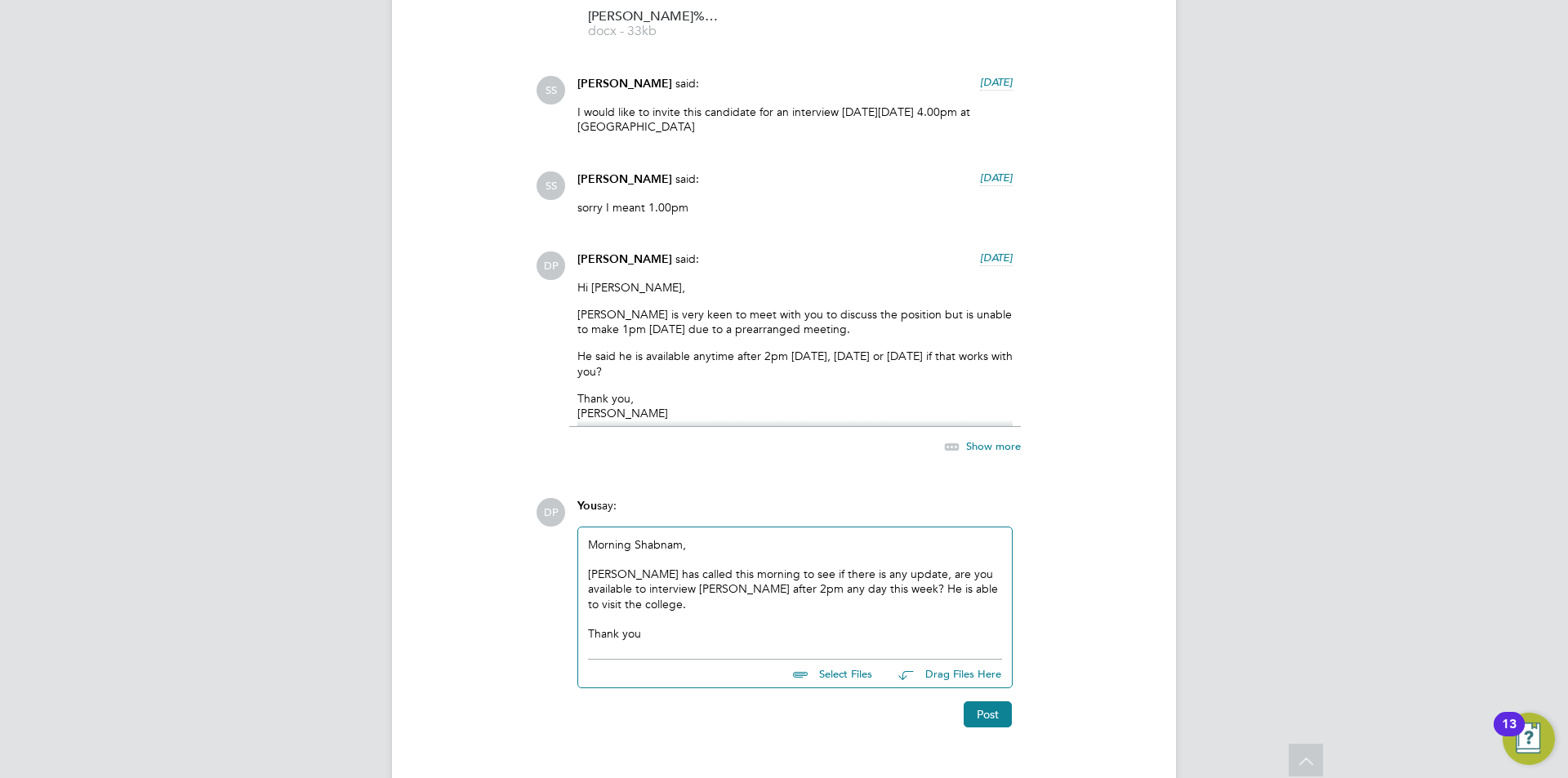
click at [591, 548] on div "Morning [PERSON_NAME], [PERSON_NAME] has called this morning to see if there is…" at bounding box center [795, 588] width 434 height 124
click at [508, 598] on div "Operational Instructions & Comments (4) DP [PERSON_NAME] attached a file: [DATE…" at bounding box center [784, 324] width 719 height 807
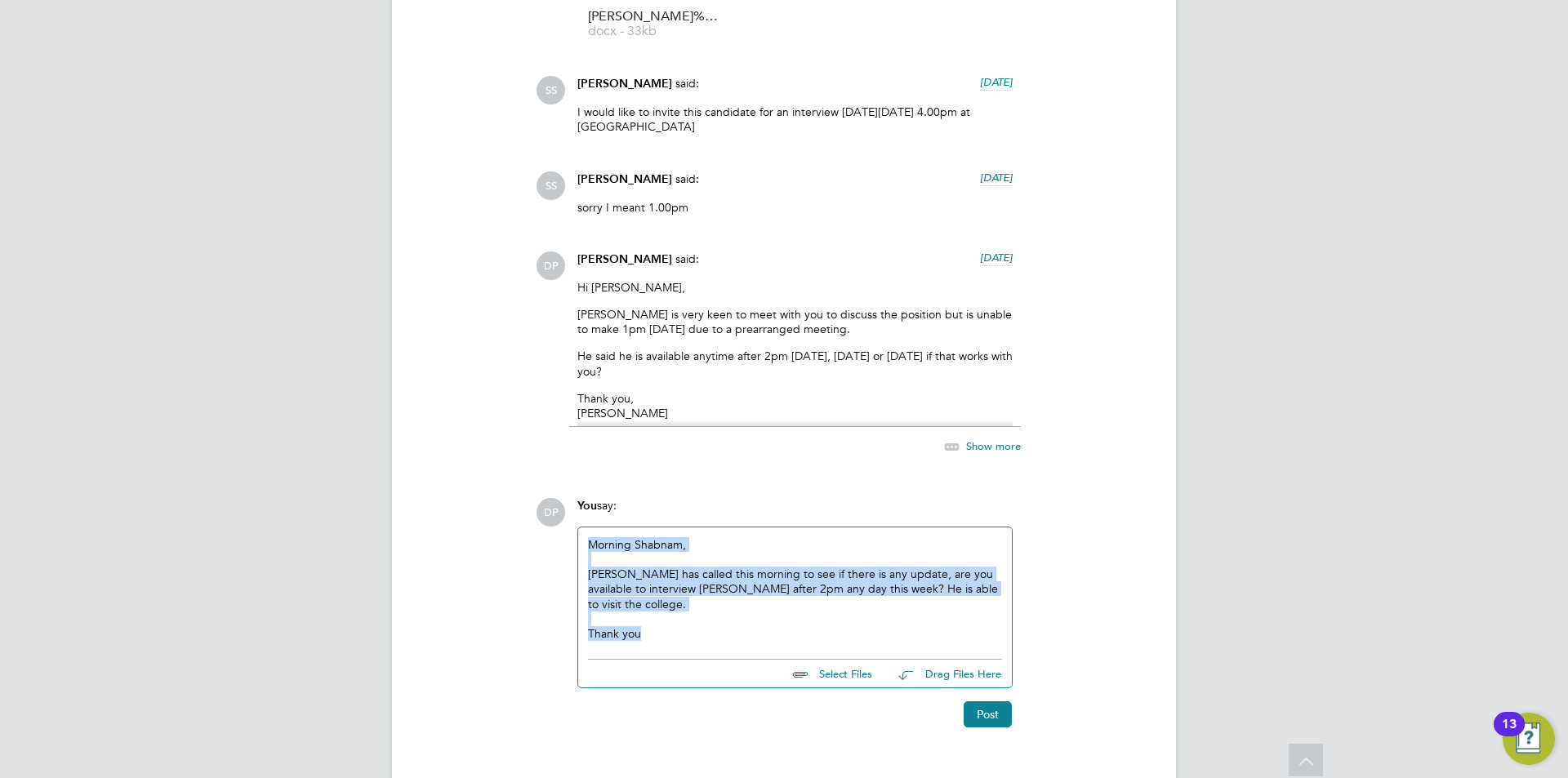
drag, startPoint x: 638, startPoint y: 618, endPoint x: 535, endPoint y: 519, distance: 142.9
click at [535, 519] on div "Operational Instructions & Comments (4) DP [PERSON_NAME] attached a file: [DATE…" at bounding box center [784, 324] width 719 height 807
copy div "Morning [PERSON_NAME], [PERSON_NAME] has called this morning to see if there is…"
click at [998, 702] on button "Post" at bounding box center [987, 715] width 48 height 26
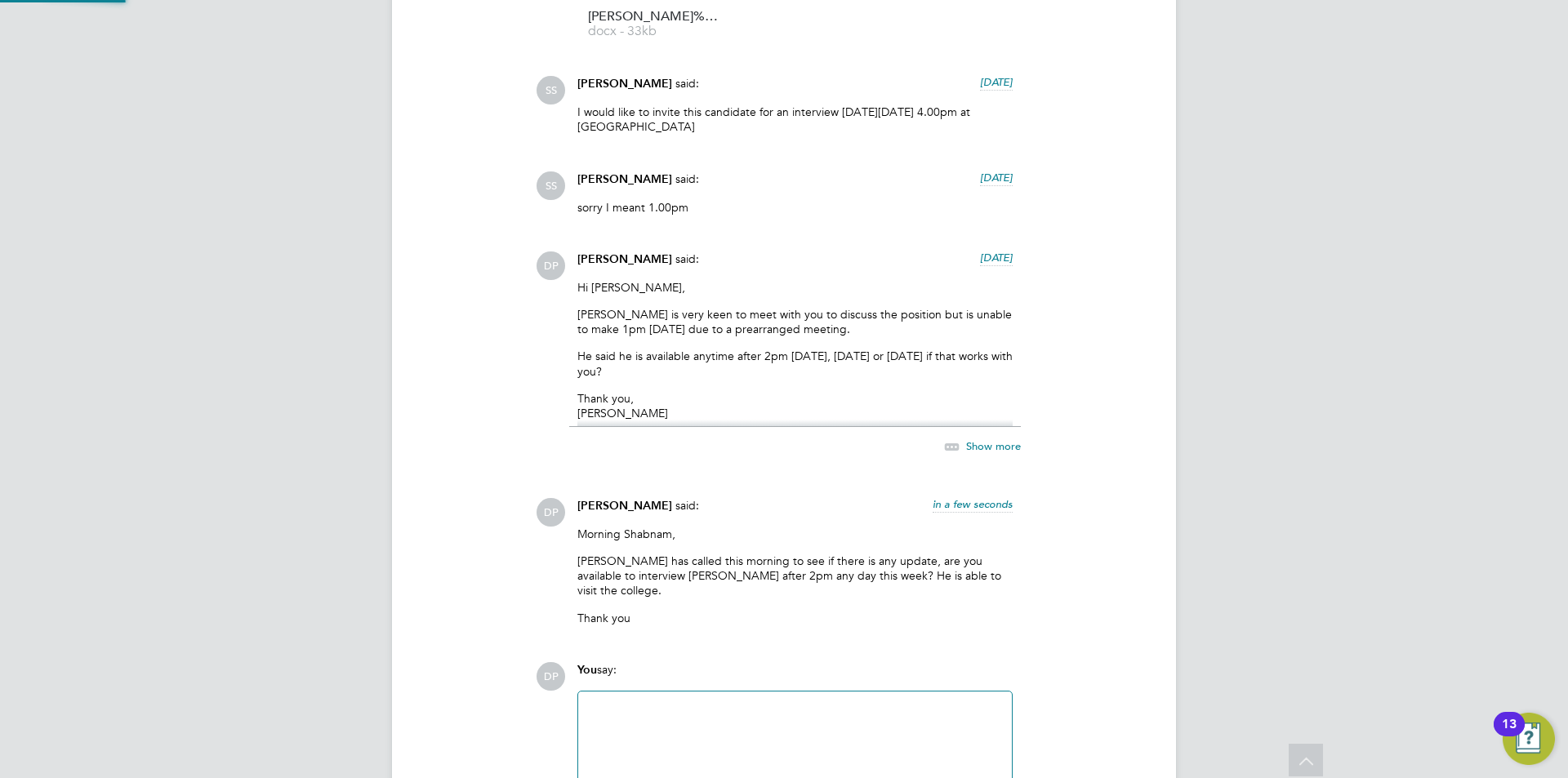
scroll to position [1768, 0]
